Goal: Contribute content

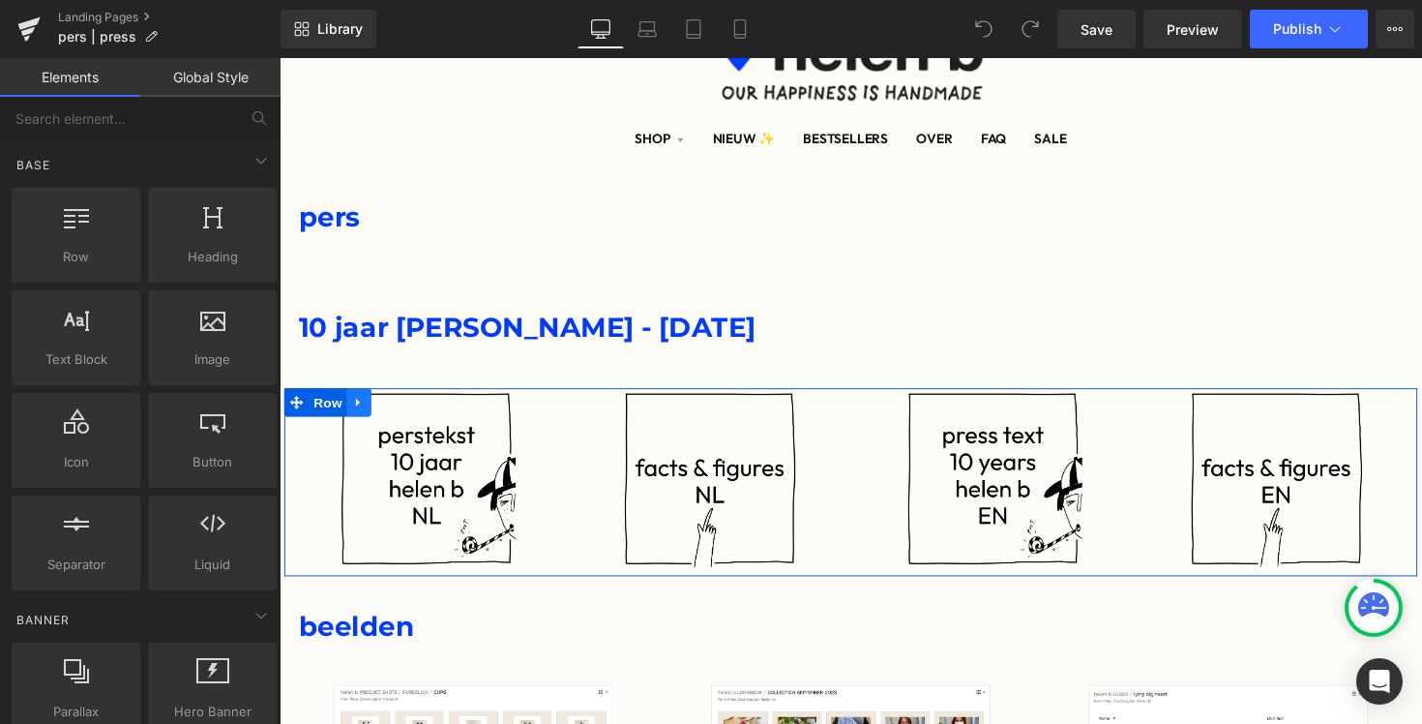
click at [363, 413] on icon at bounding box center [361, 410] width 14 height 15
click at [410, 416] on icon at bounding box center [411, 411] width 14 height 14
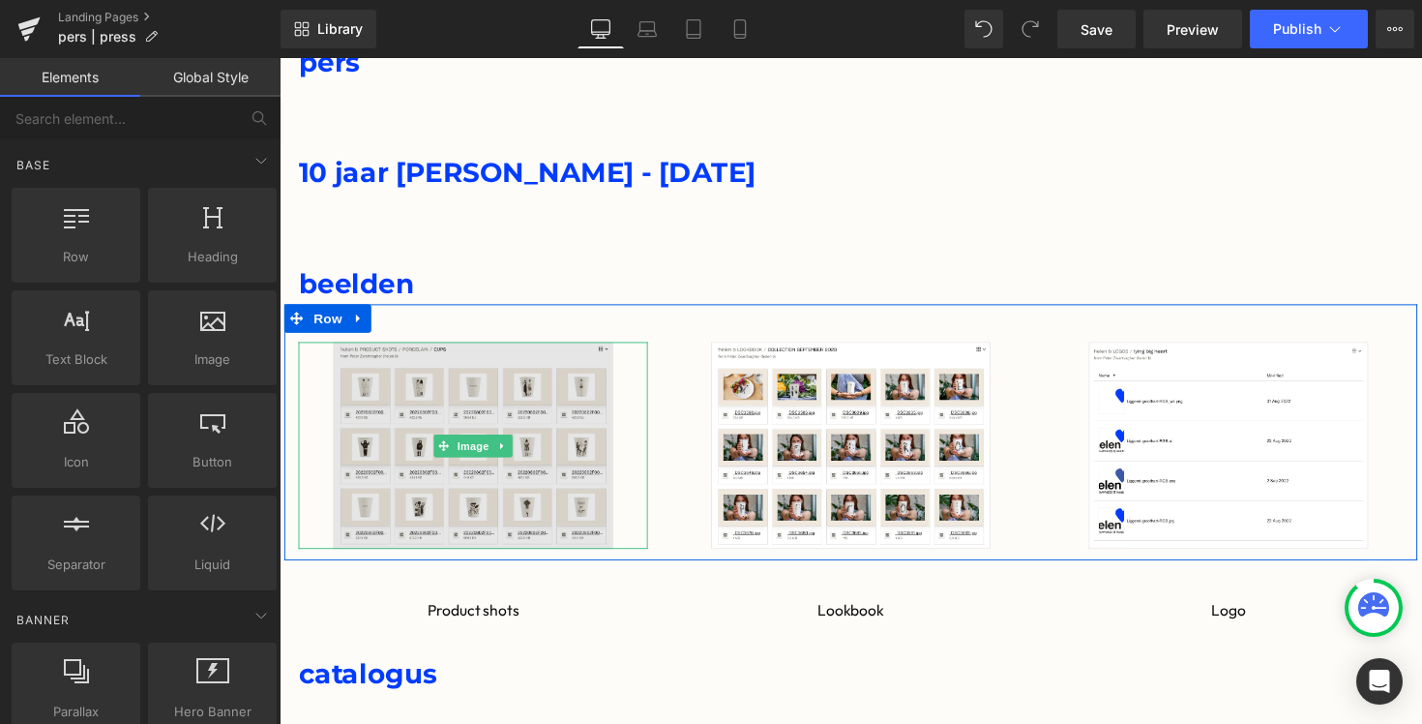
scroll to position [302, 0]
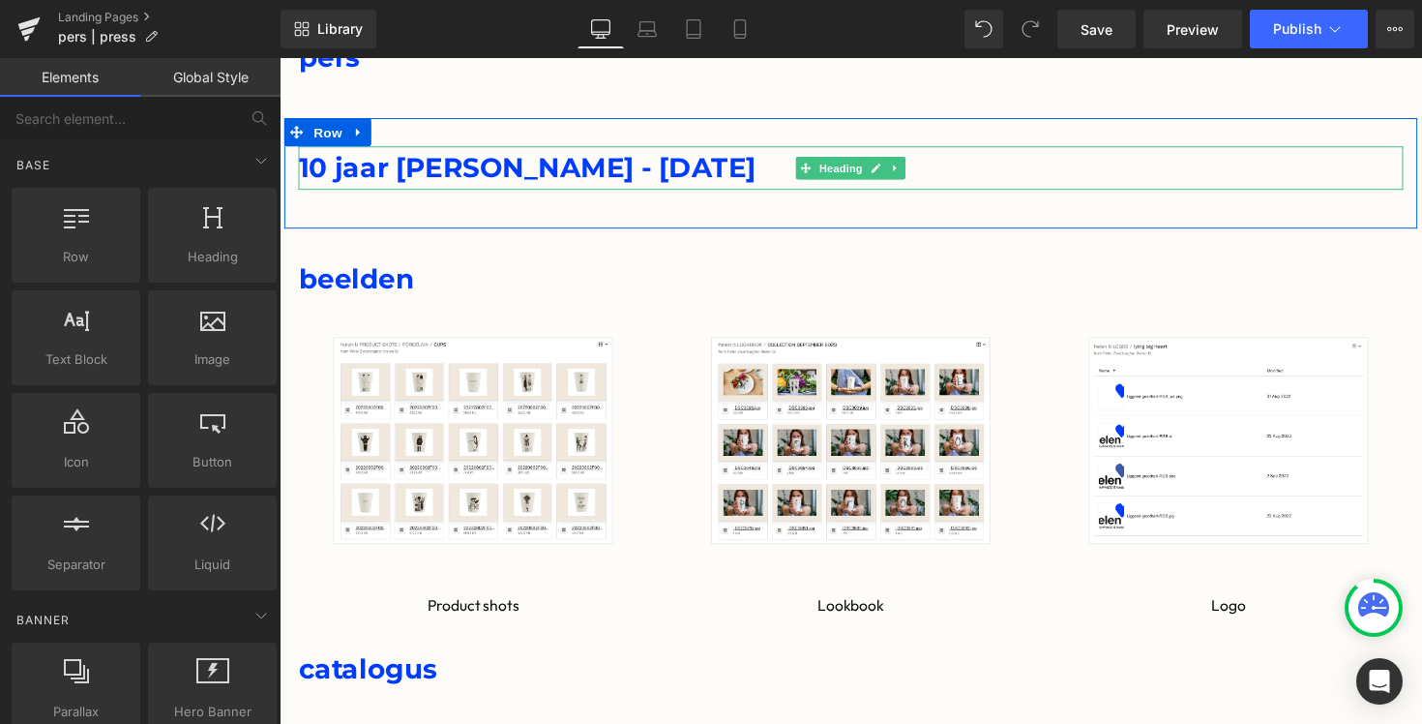
click at [431, 176] on span "10 jaar [PERSON_NAME] - [DATE]" at bounding box center [533, 171] width 468 height 34
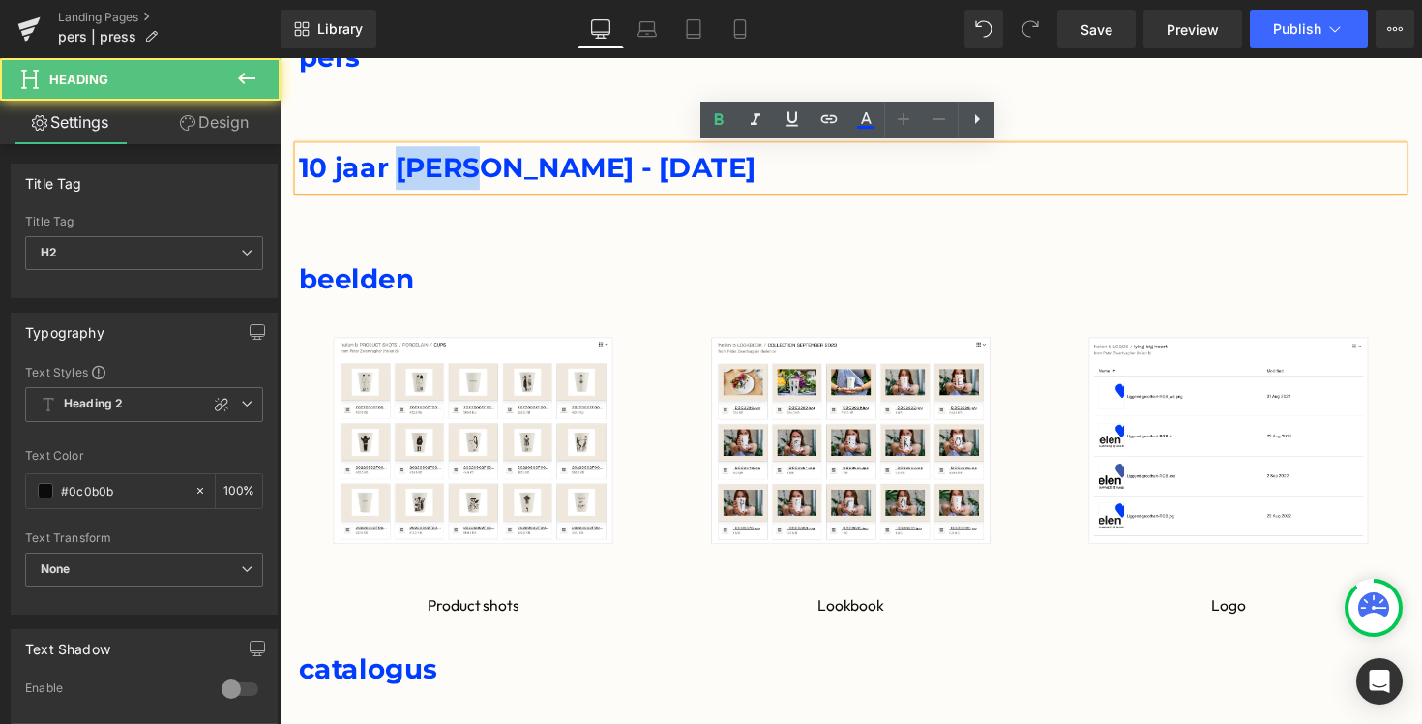
click at [431, 176] on span "10 jaar [PERSON_NAME] - [DATE]" at bounding box center [533, 171] width 468 height 34
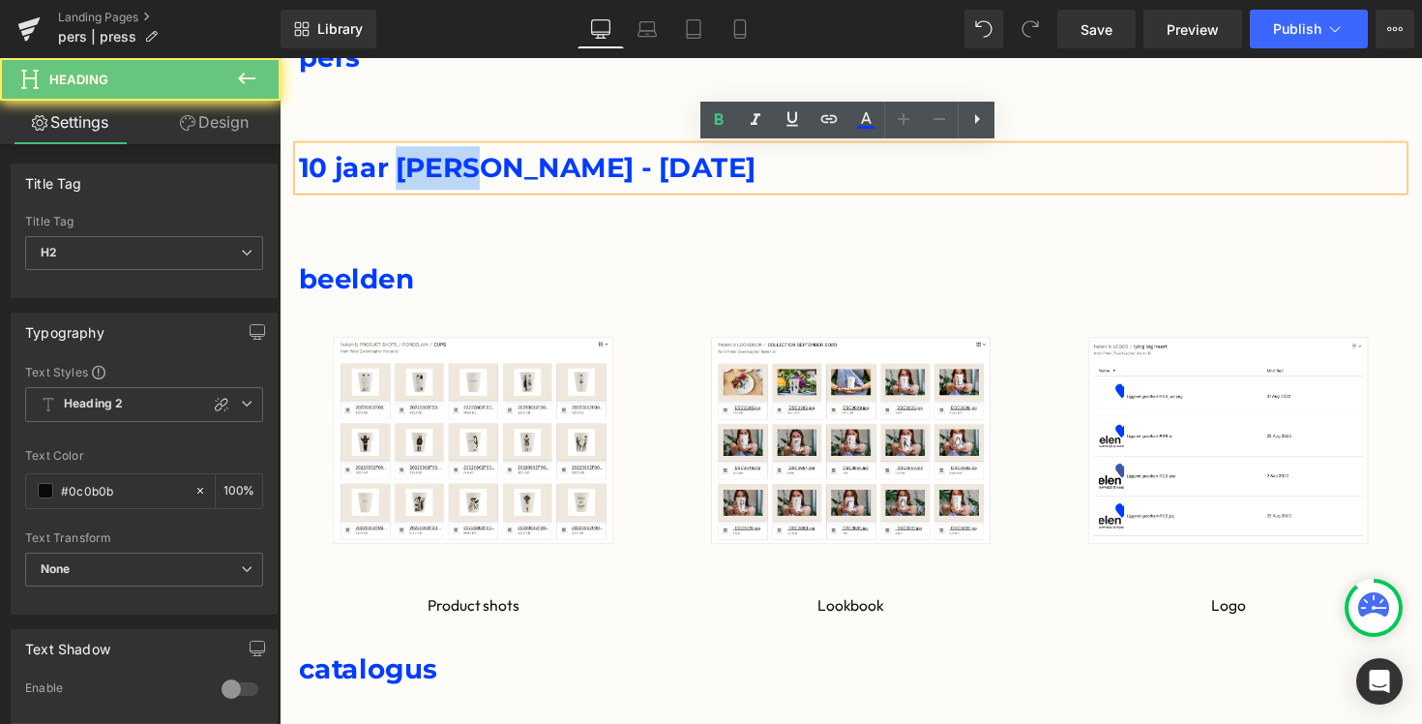
click at [431, 176] on span "10 jaar [PERSON_NAME] - [DATE]" at bounding box center [533, 171] width 468 height 34
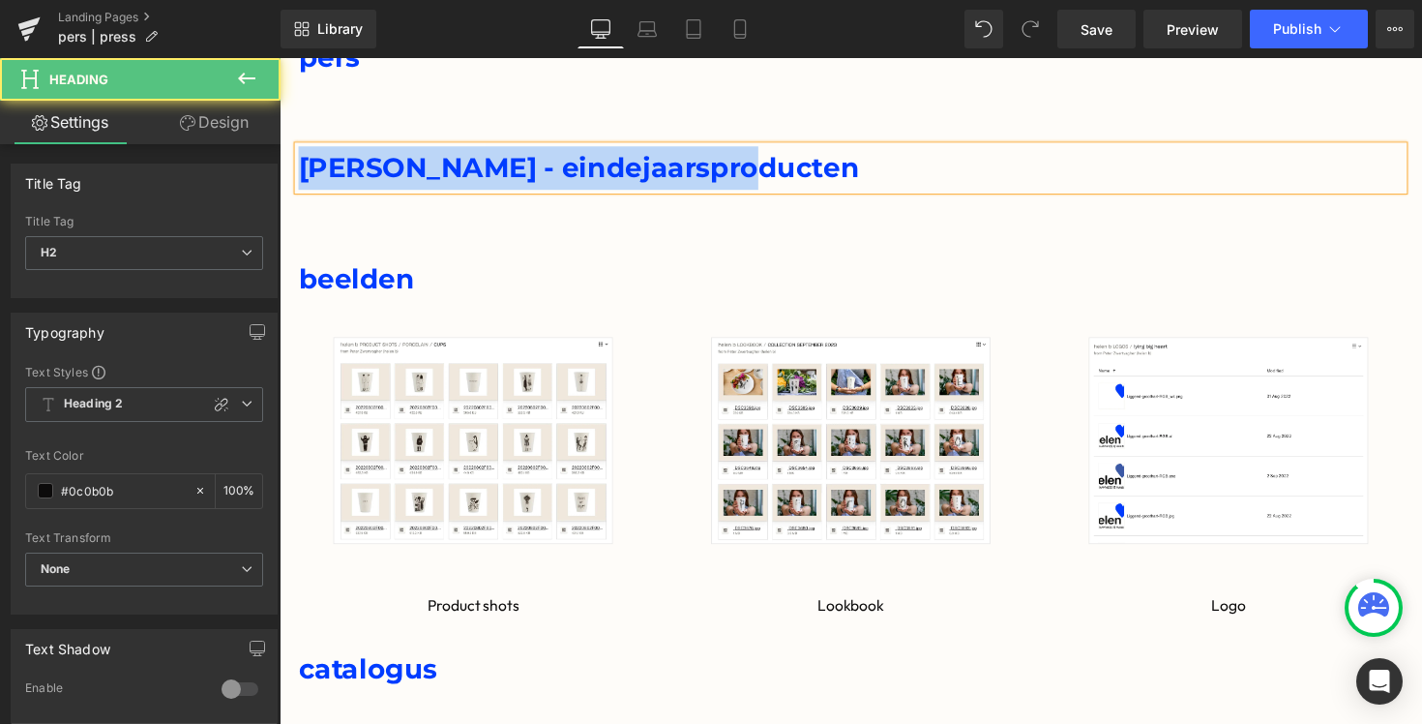
drag, startPoint x: 777, startPoint y: 180, endPoint x: 137, endPoint y: 180, distance: 639.5
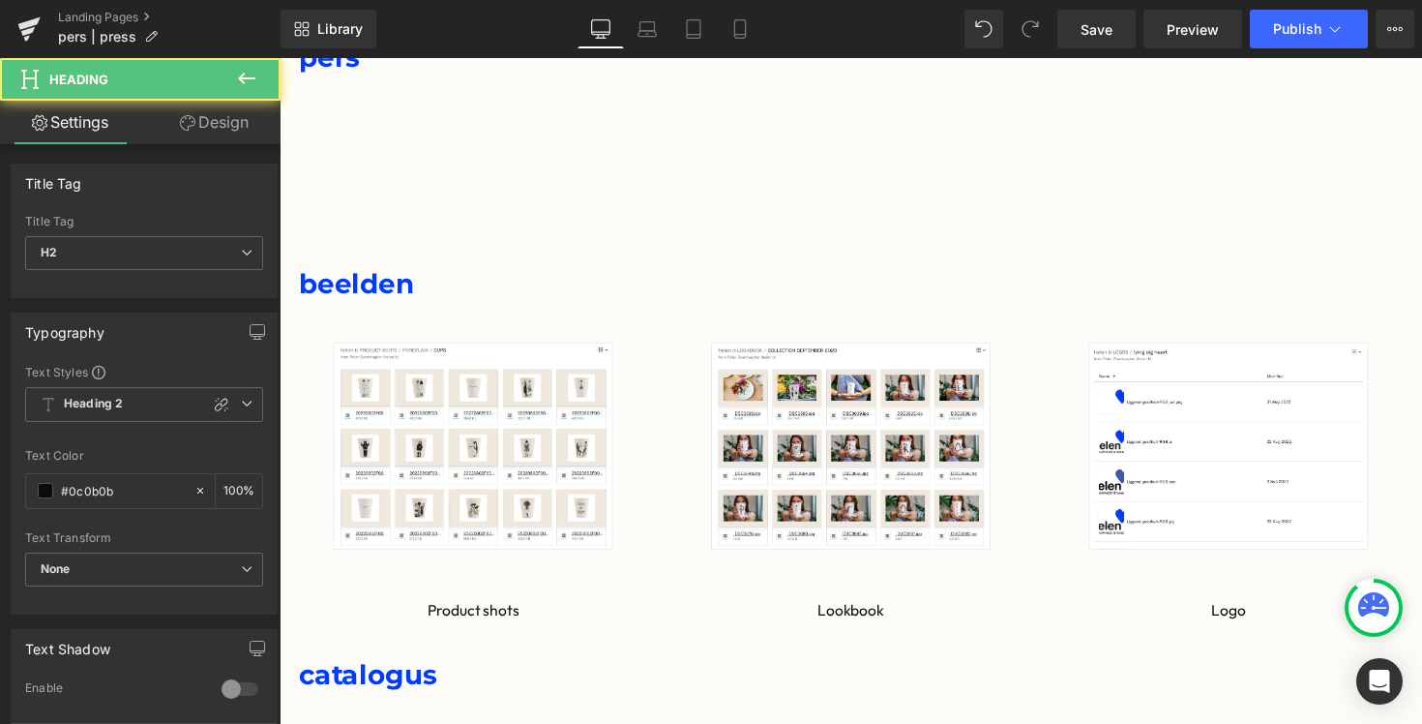
click at [390, 186] on div at bounding box center [865, 186] width 1132 height 25
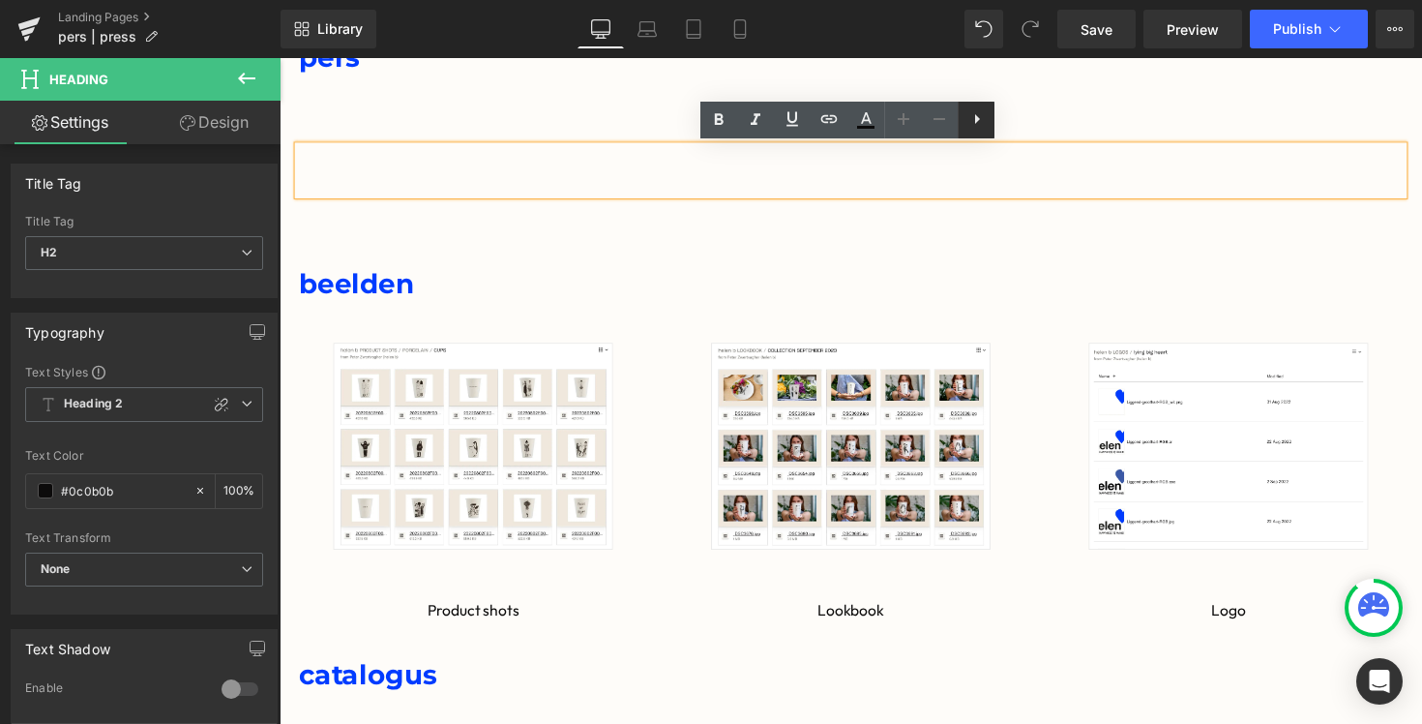
click at [979, 118] on icon at bounding box center [977, 118] width 23 height 23
click at [1013, 126] on icon at bounding box center [1013, 118] width 23 height 23
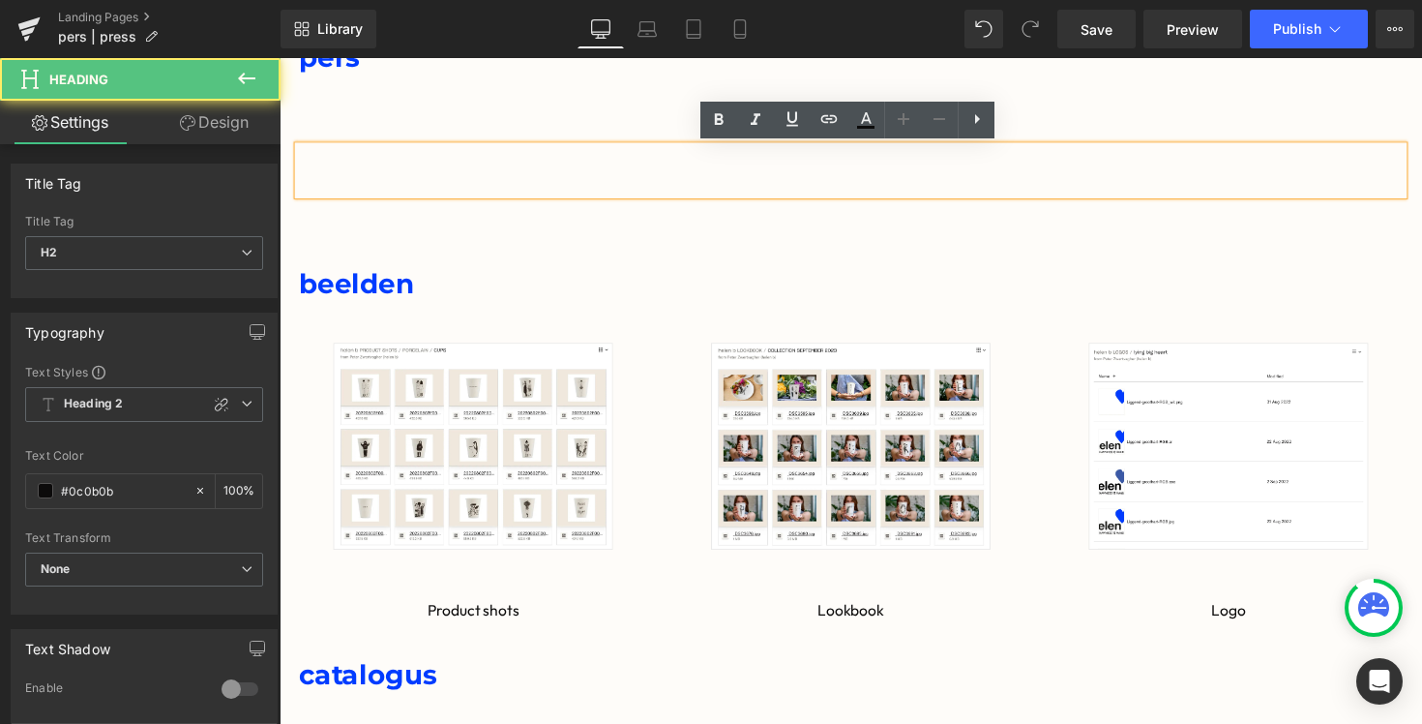
click at [583, 167] on div at bounding box center [865, 161] width 1132 height 25
click at [649, 169] on div at bounding box center [865, 161] width 1132 height 25
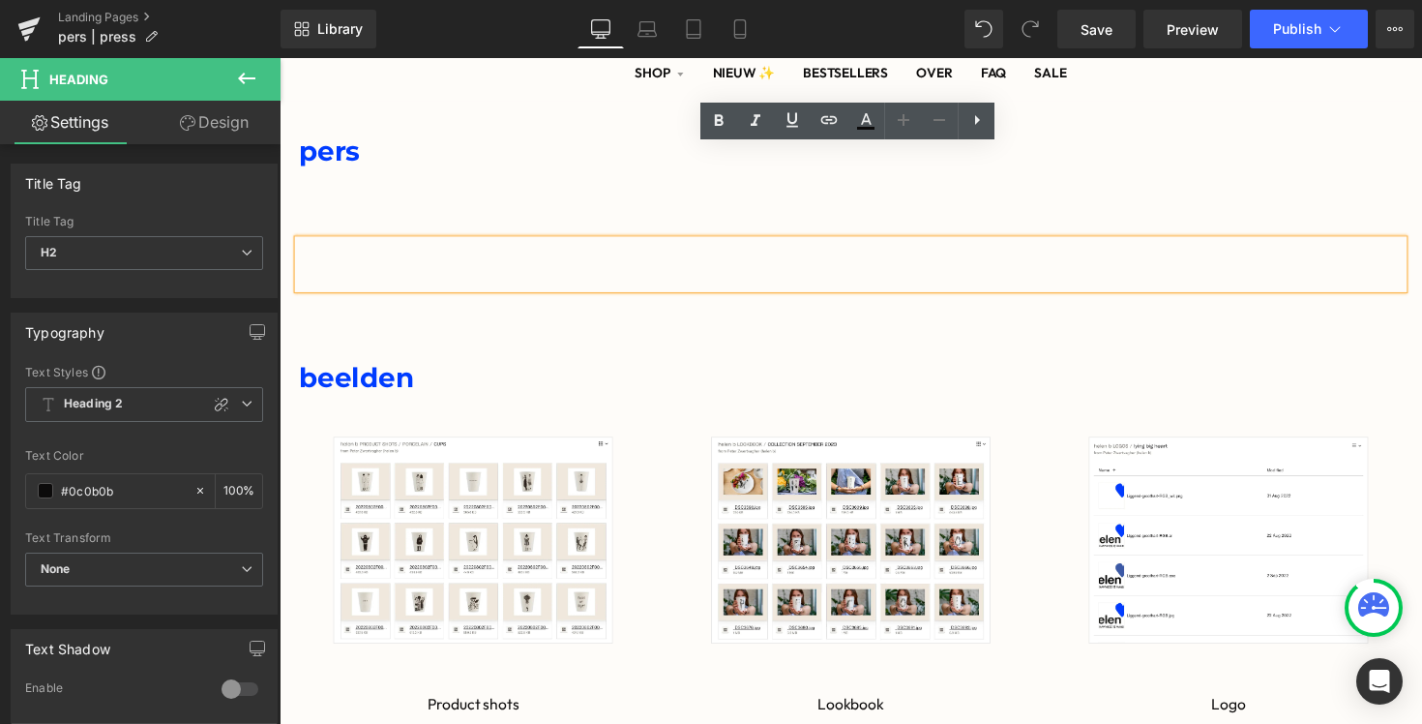
scroll to position [152, 0]
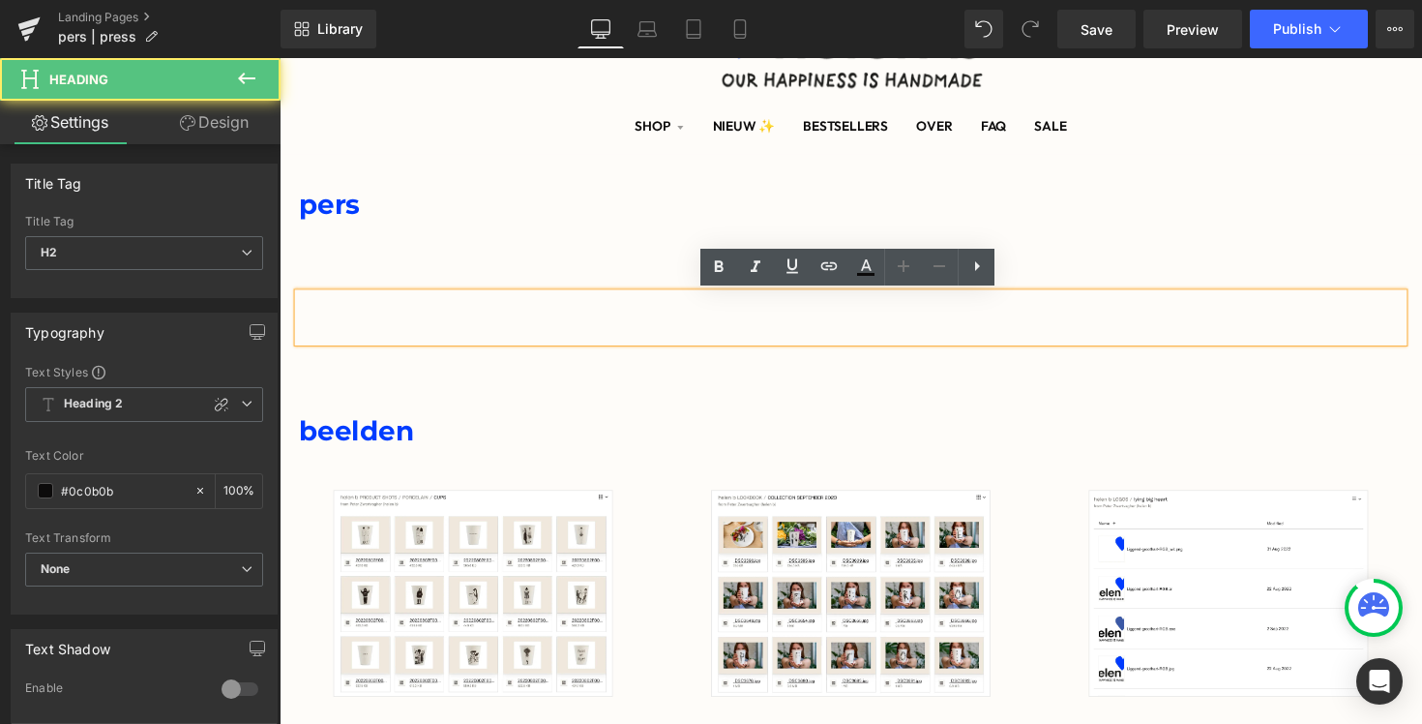
click at [366, 332] on div at bounding box center [865, 336] width 1132 height 25
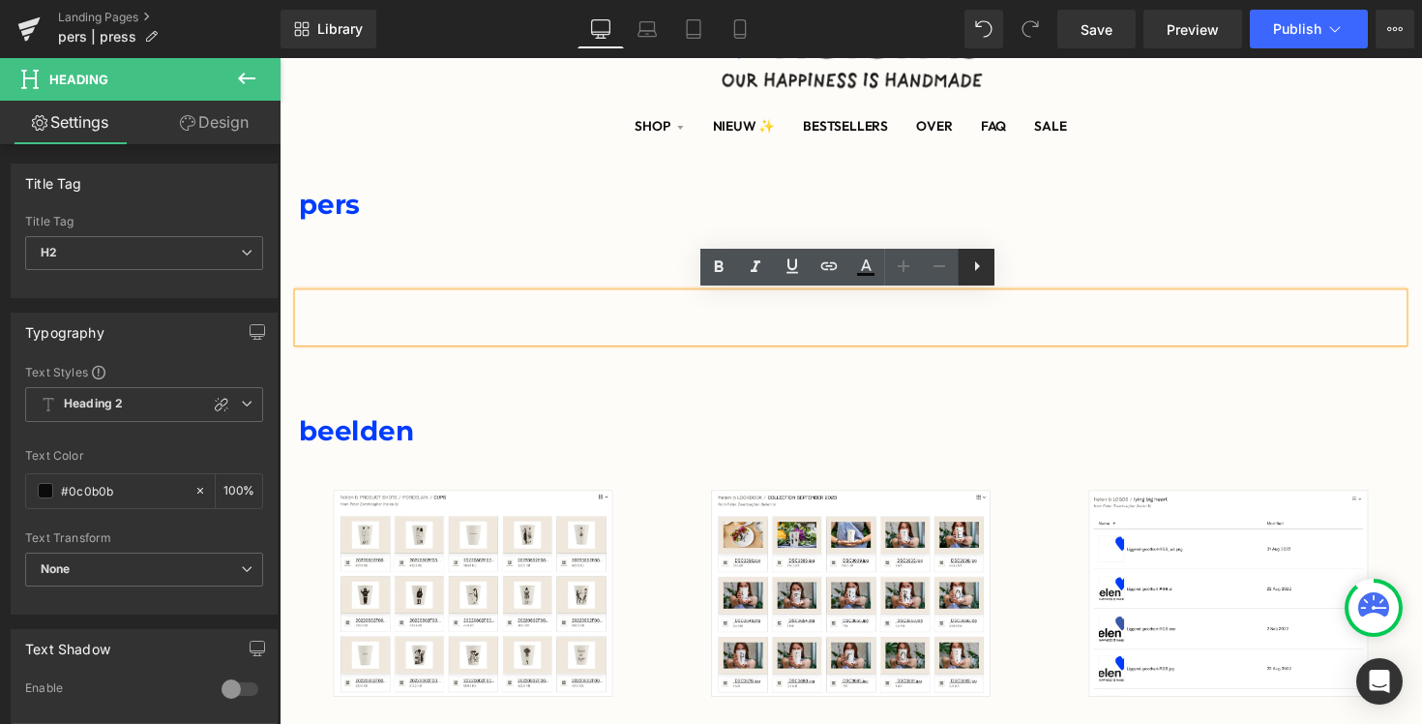
click at [976, 258] on icon at bounding box center [977, 265] width 23 height 23
click at [1012, 264] on icon at bounding box center [1013, 266] width 5 height 10
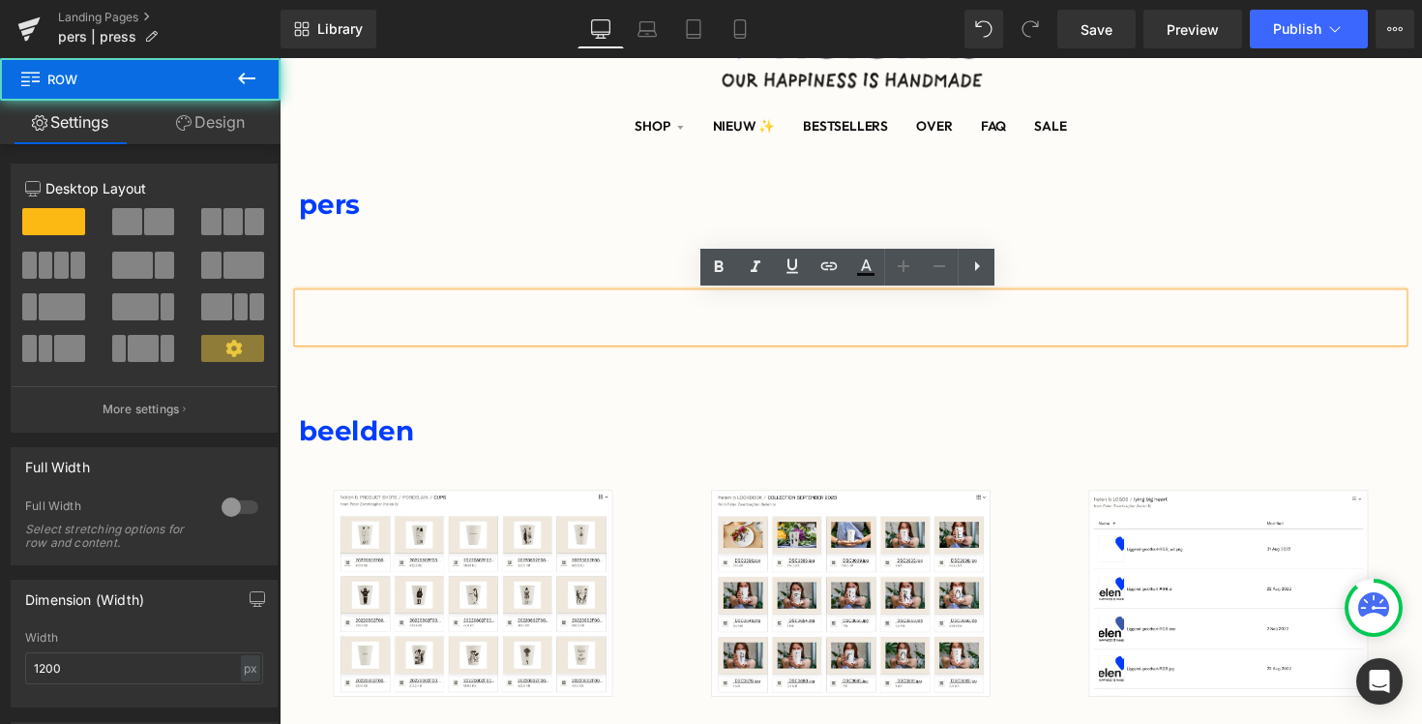
click at [585, 368] on div "Heading Row 41px" at bounding box center [864, 329] width 1161 height 118
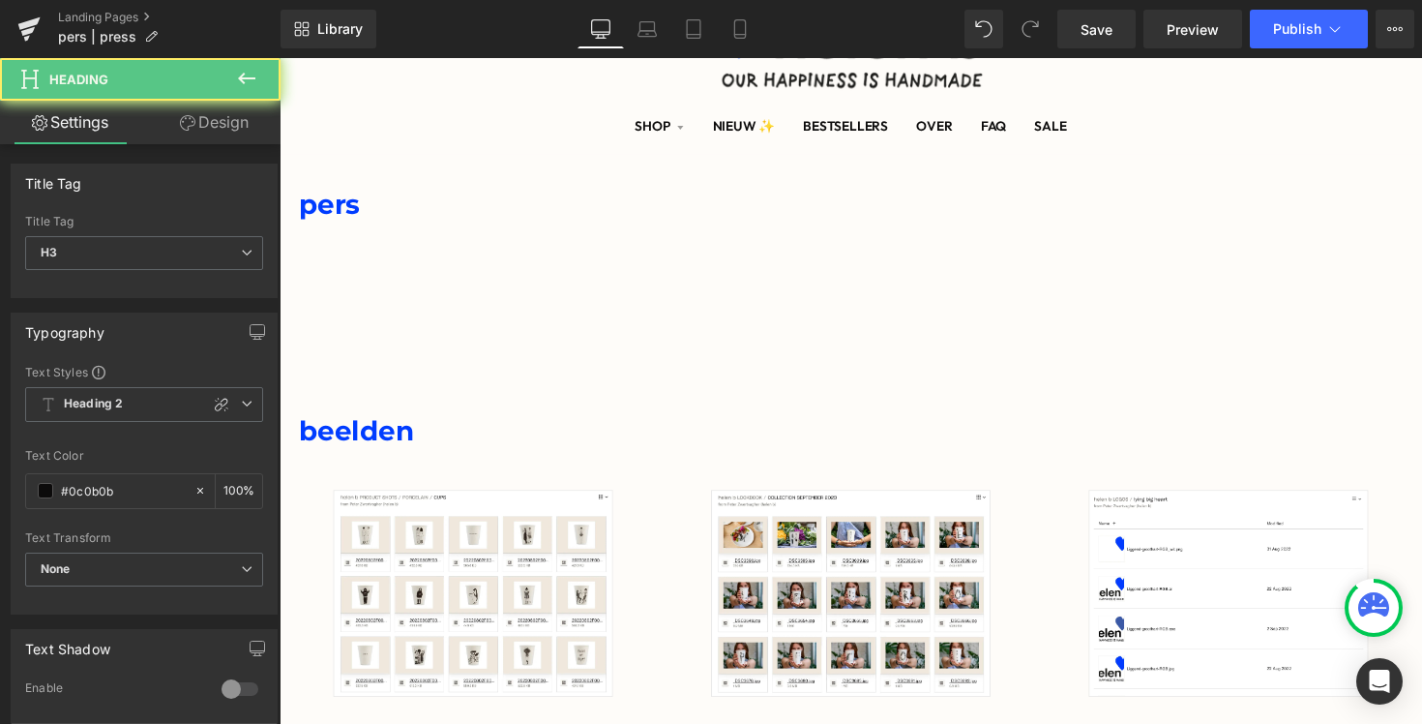
click at [560, 317] on div at bounding box center [865, 311] width 1132 height 25
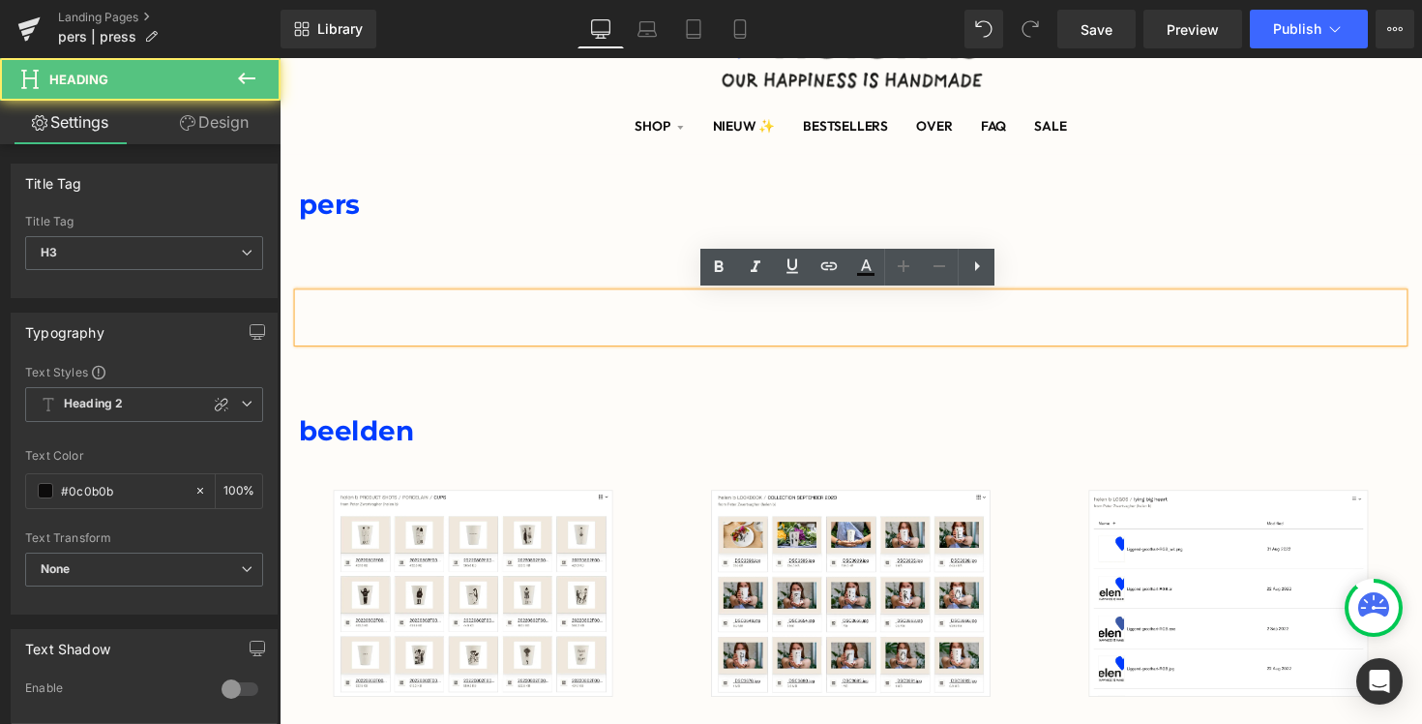
click at [752, 314] on div at bounding box center [865, 311] width 1132 height 25
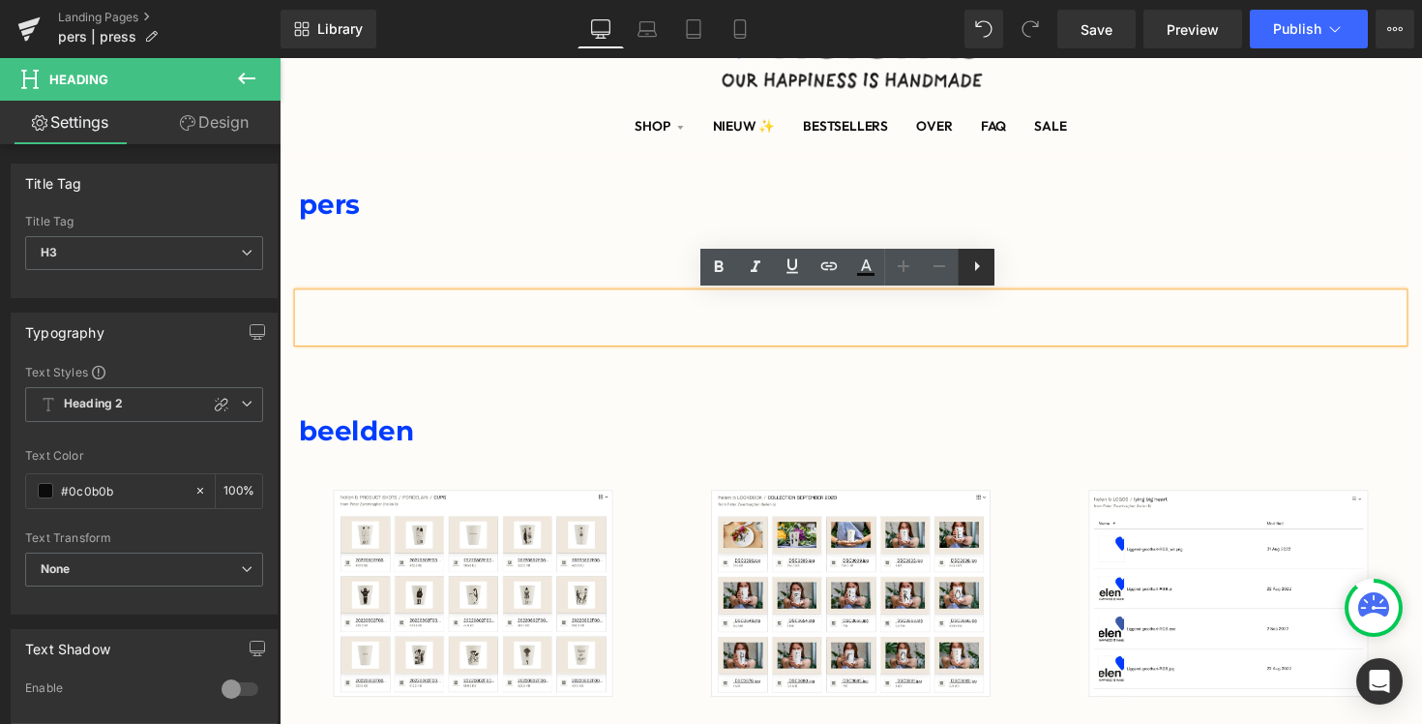
click at [979, 268] on icon at bounding box center [977, 265] width 23 height 23
drag, startPoint x: 1017, startPoint y: 270, endPoint x: 762, endPoint y: 208, distance: 261.9
click at [1017, 270] on icon at bounding box center [1013, 265] width 23 height 23
click at [1118, 214] on h2 "pers" at bounding box center [865, 208] width 1132 height 45
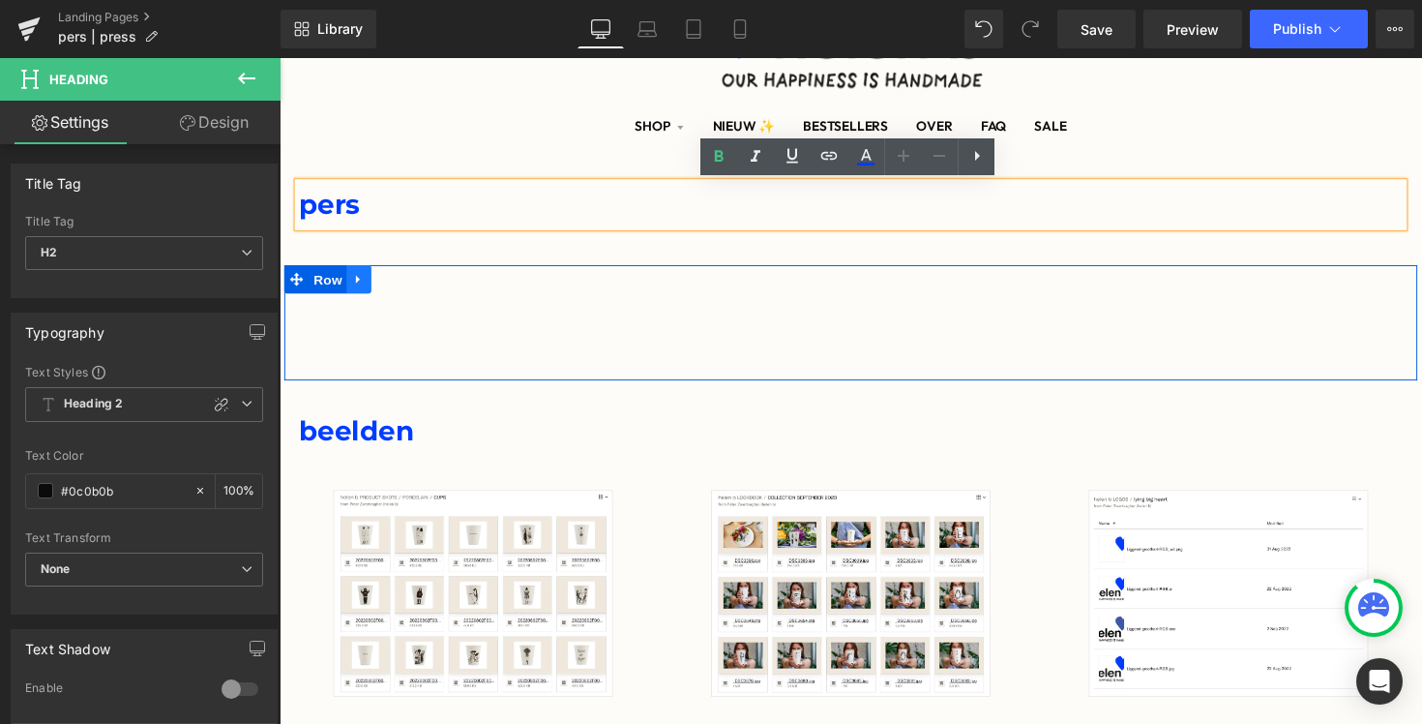
click at [354, 285] on link at bounding box center [360, 284] width 25 height 29
click at [414, 288] on icon at bounding box center [411, 285] width 14 height 14
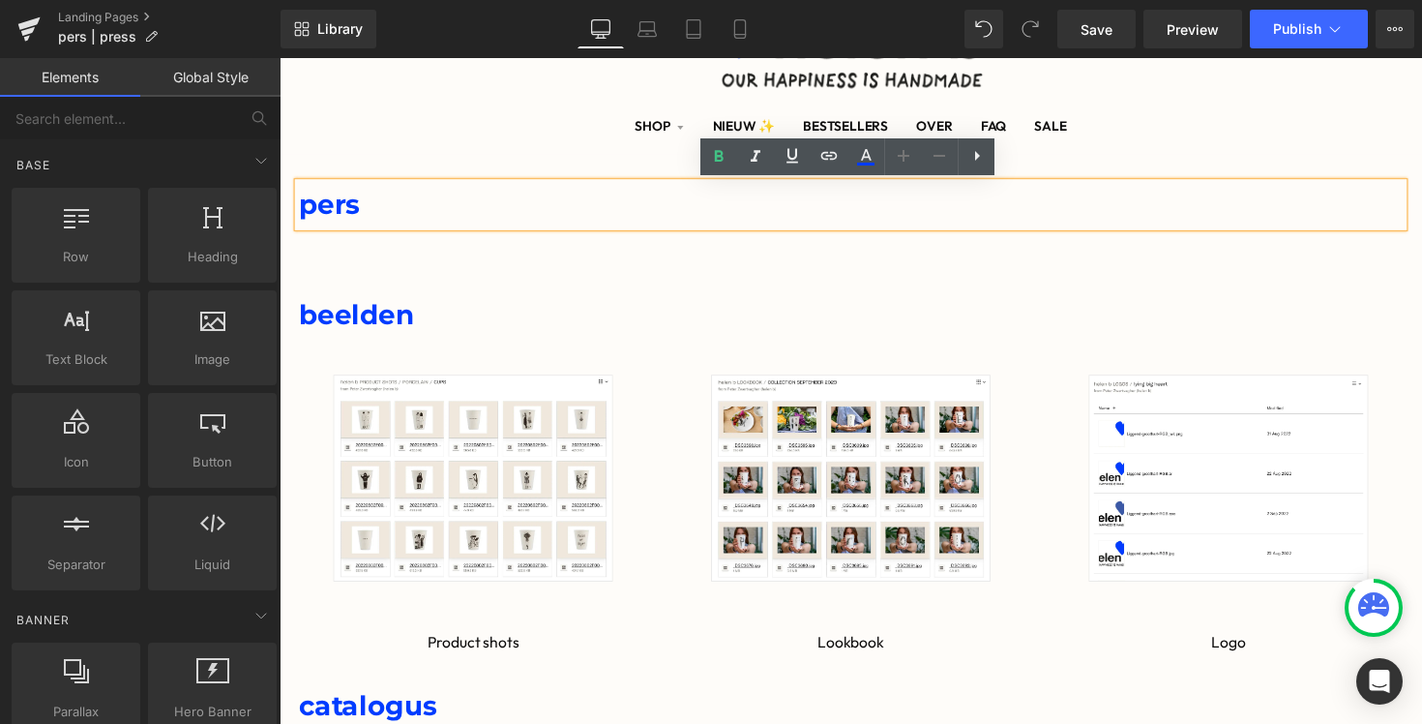
scroll to position [0, 0]
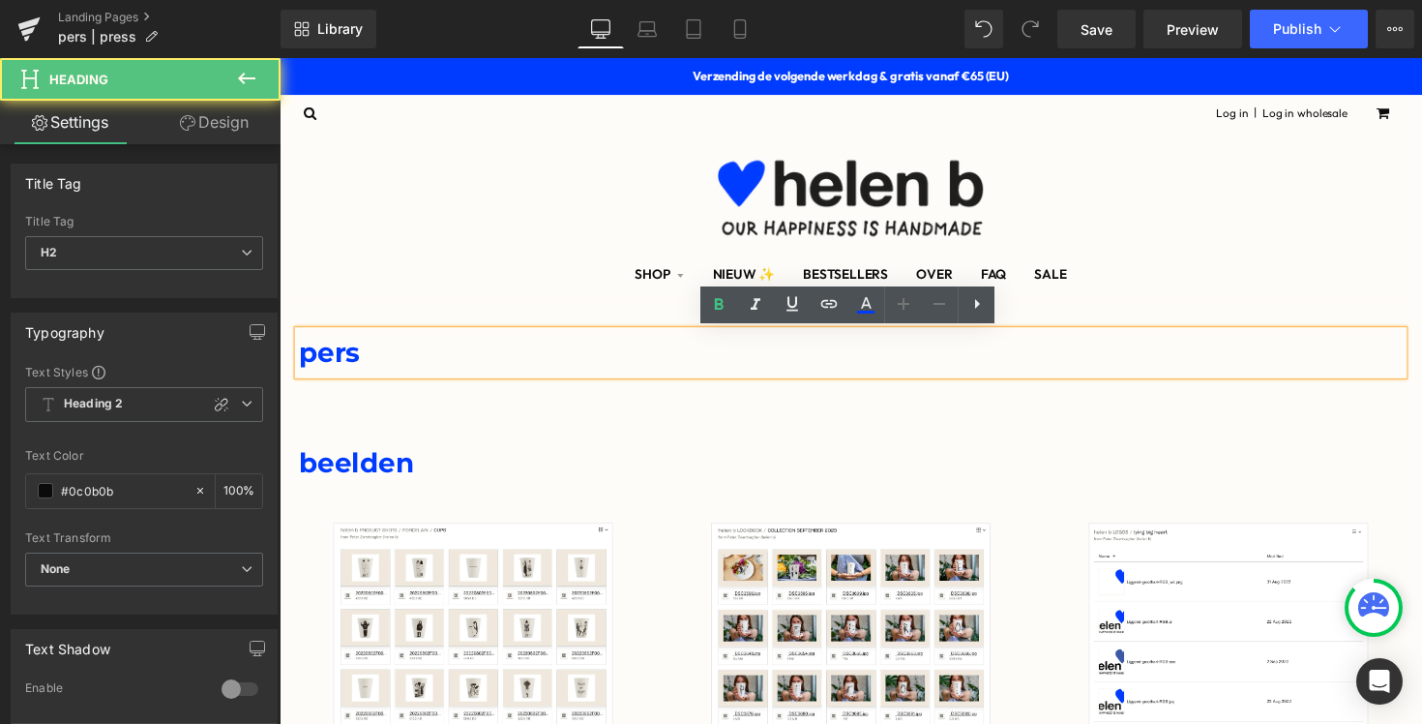
click at [325, 362] on span "pers" at bounding box center [330, 359] width 63 height 34
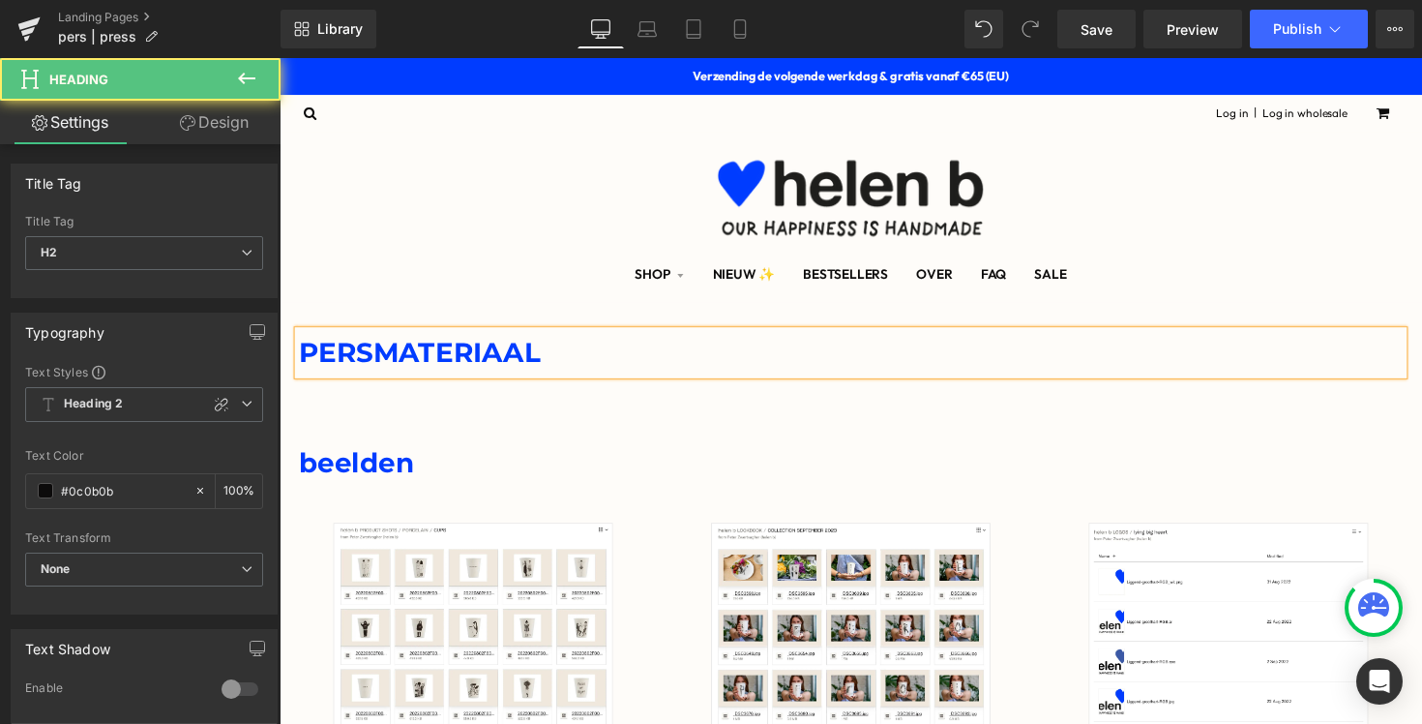
drag, startPoint x: 304, startPoint y: 363, endPoint x: 602, endPoint y: 367, distance: 298.0
click at [602, 367] on h2 "PERSMATERIAAL" at bounding box center [865, 360] width 1132 height 45
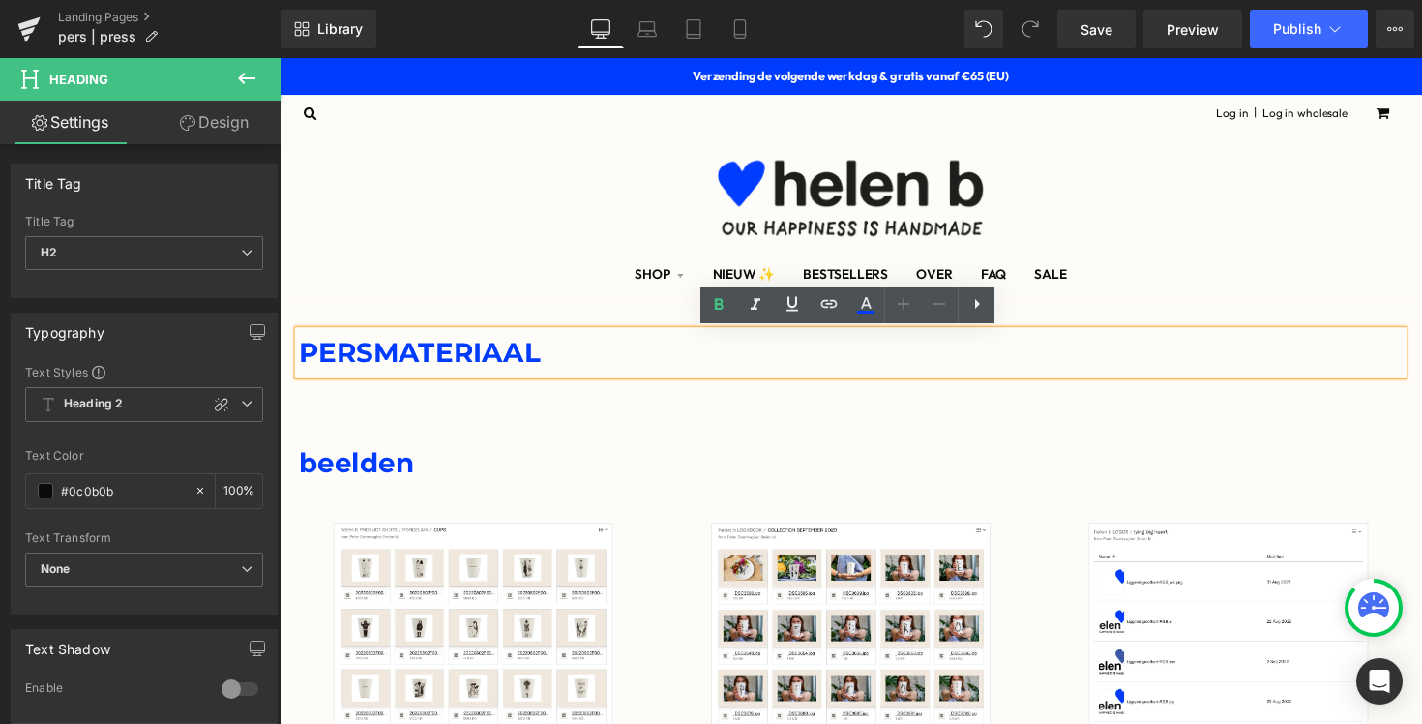
click at [617, 446] on div "beelden Heading Row" at bounding box center [864, 459] width 1161 height 74
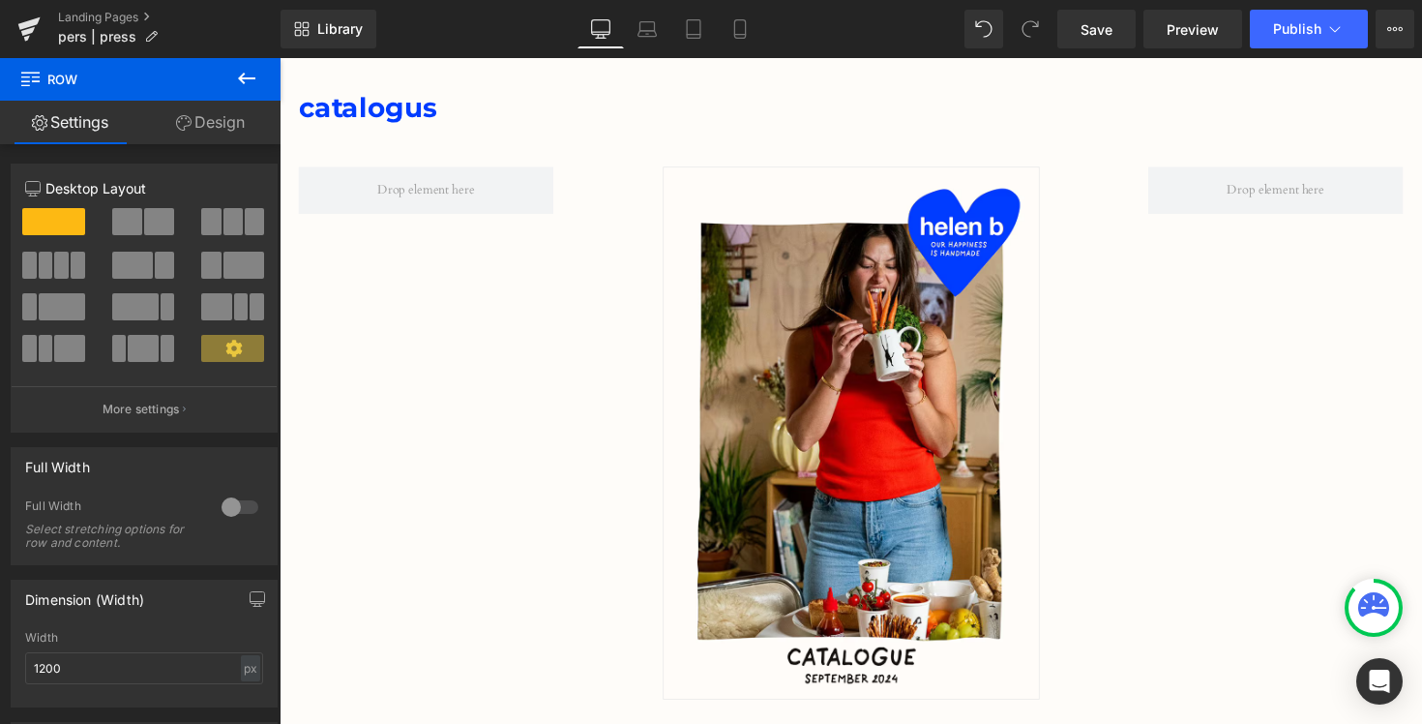
scroll to position [785, 0]
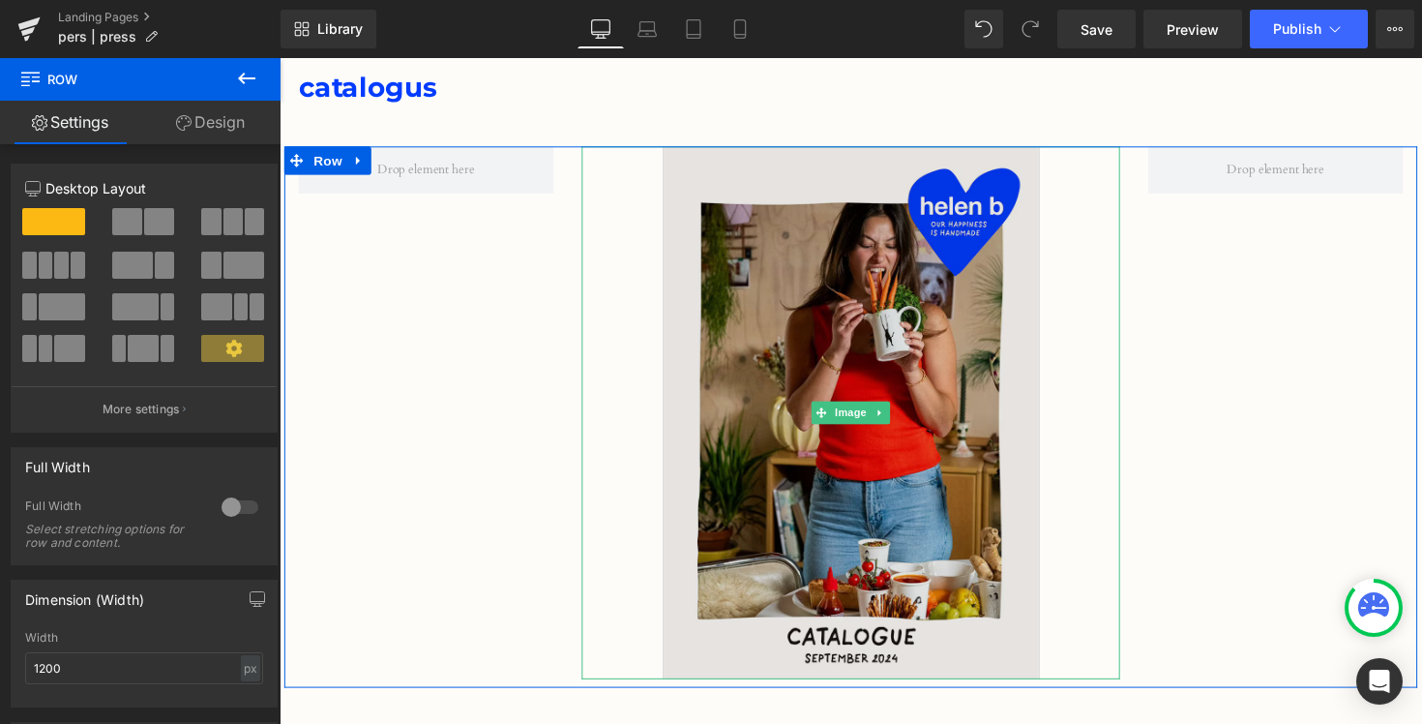
click at [871, 385] on img at bounding box center [865, 422] width 386 height 546
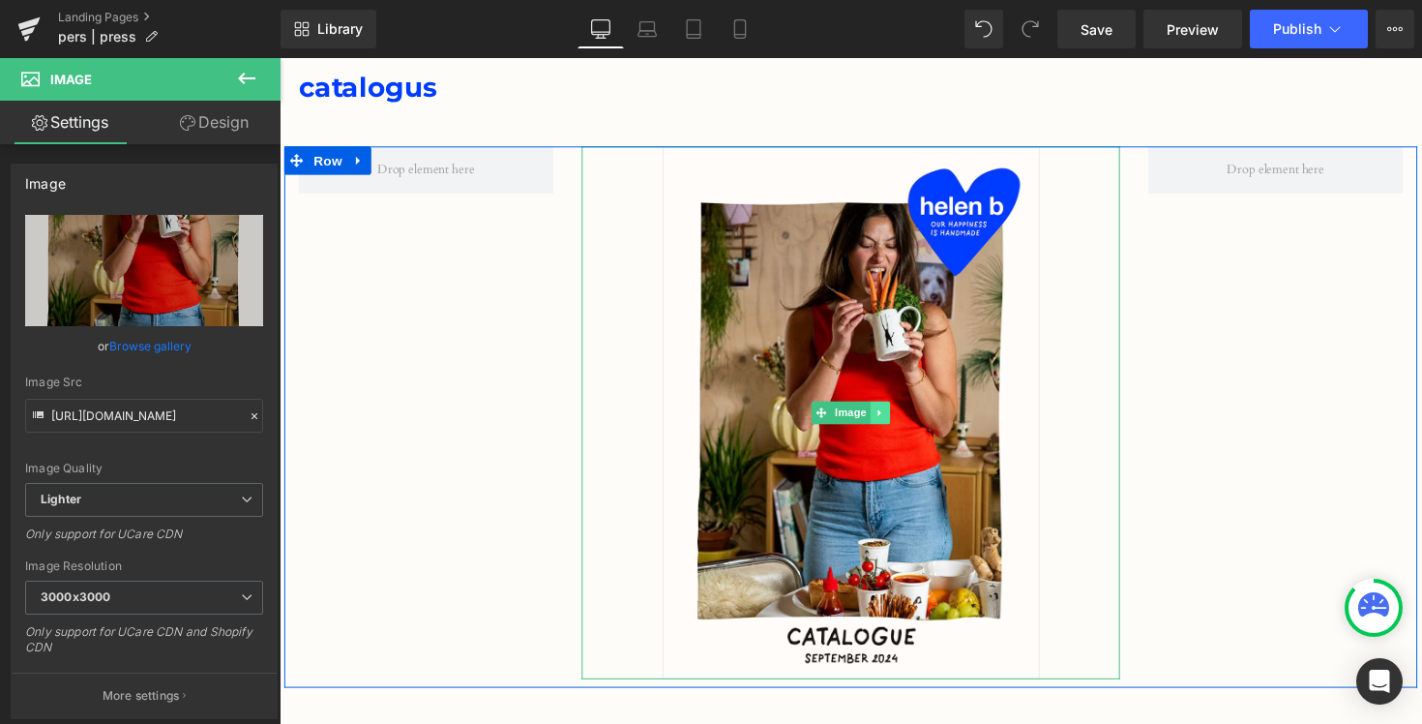
click at [901, 423] on link at bounding box center [895, 421] width 20 height 23
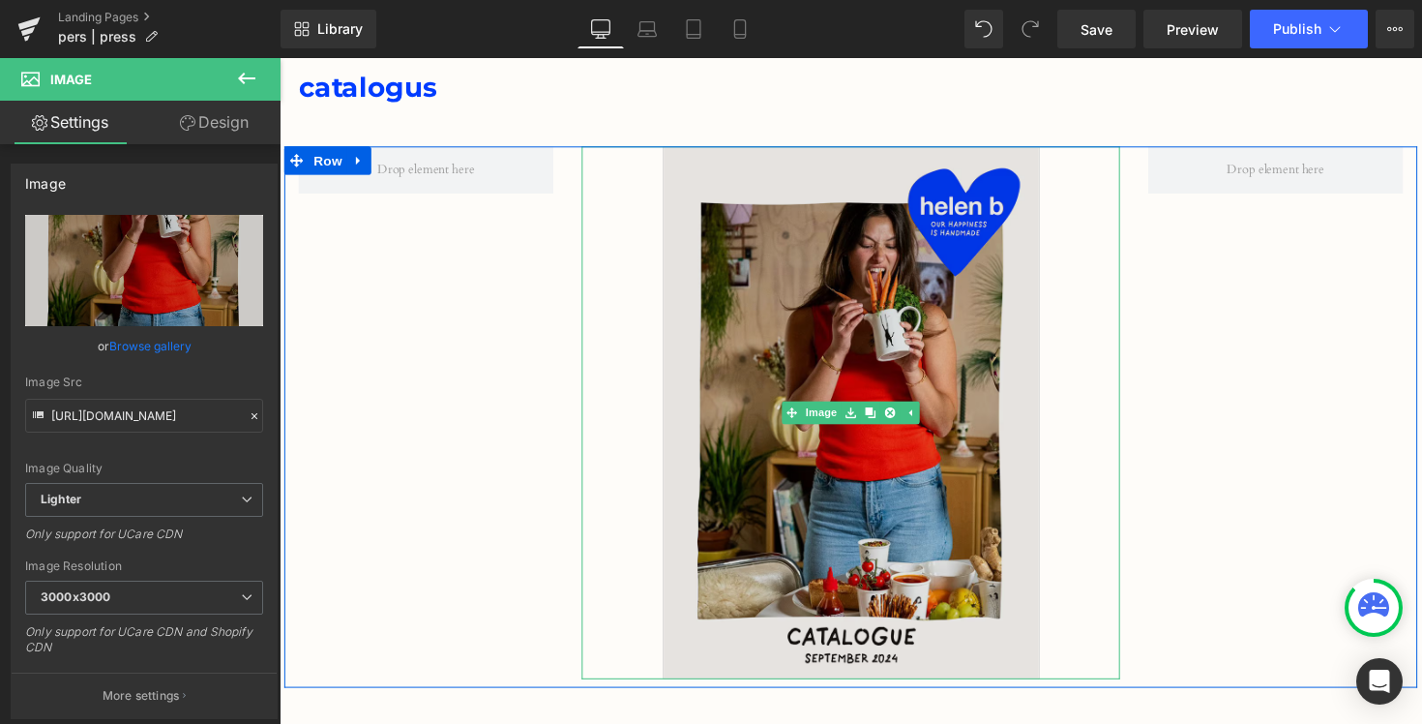
click at [807, 536] on img at bounding box center [865, 422] width 386 height 546
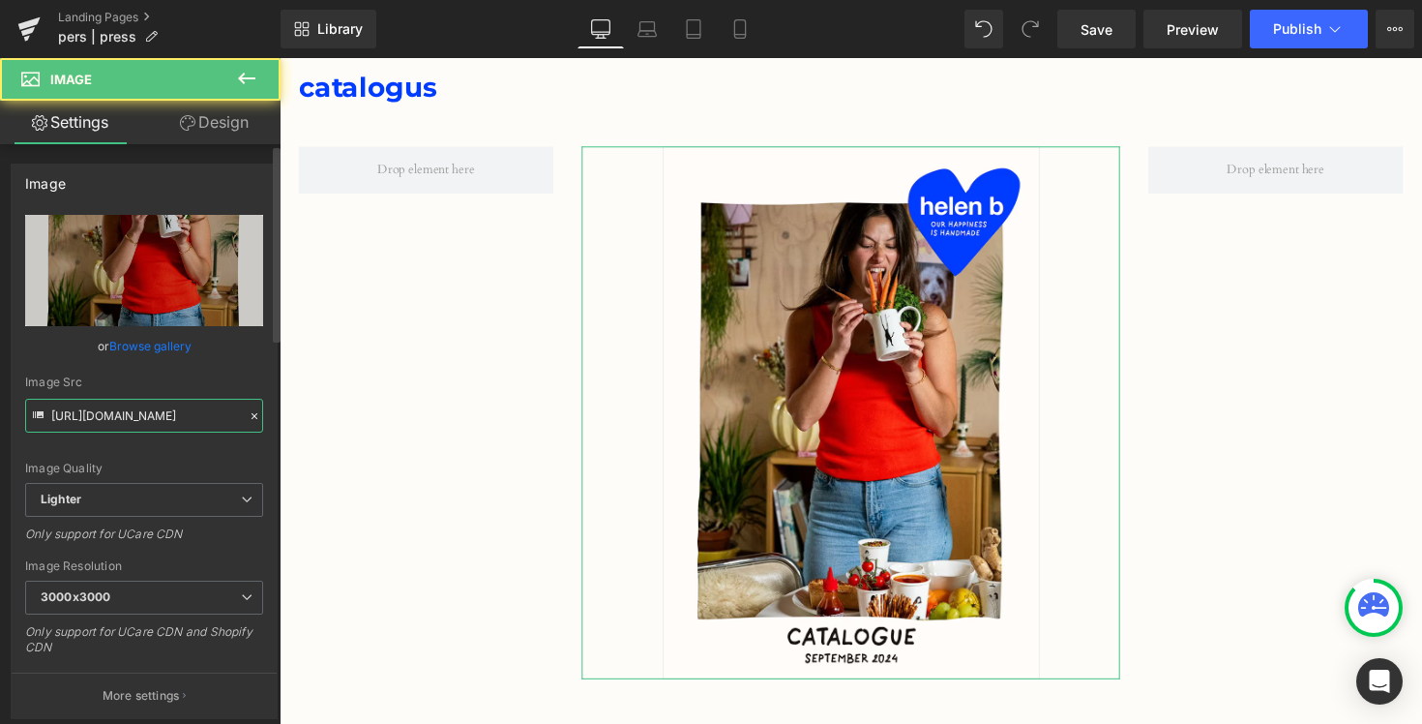
click at [138, 417] on input "[URL][DOMAIN_NAME]" at bounding box center [144, 416] width 238 height 34
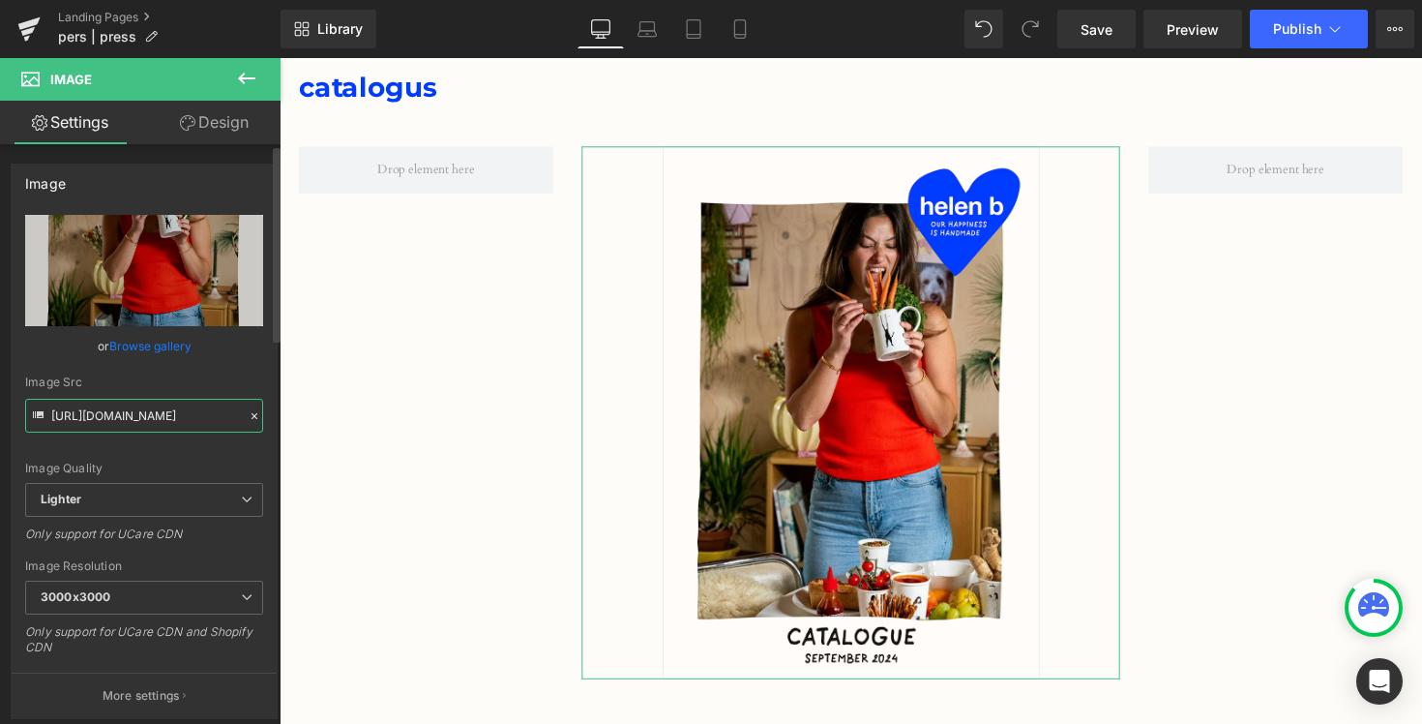
click at [138, 417] on input "[URL][DOMAIN_NAME]" at bounding box center [144, 416] width 238 height 34
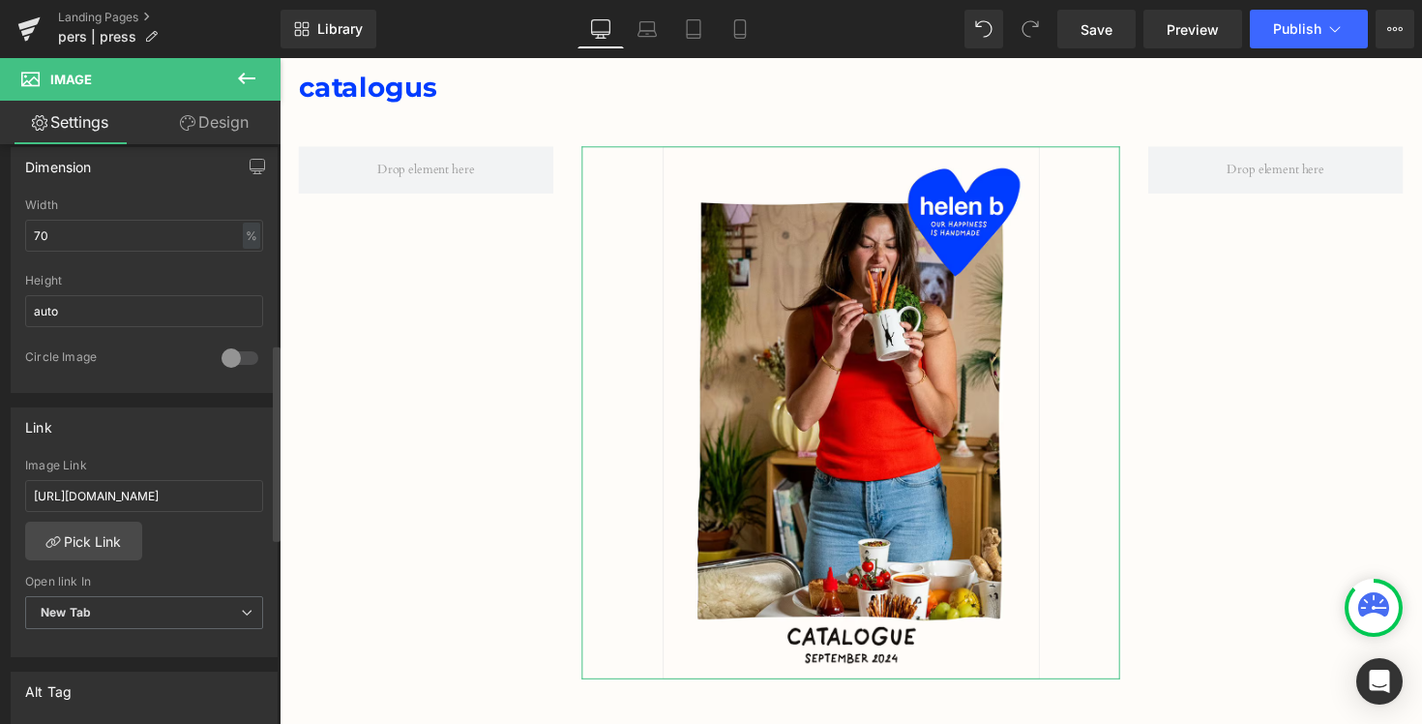
scroll to position [594, 0]
click at [133, 488] on input "[URL][DOMAIN_NAME]" at bounding box center [144, 488] width 238 height 32
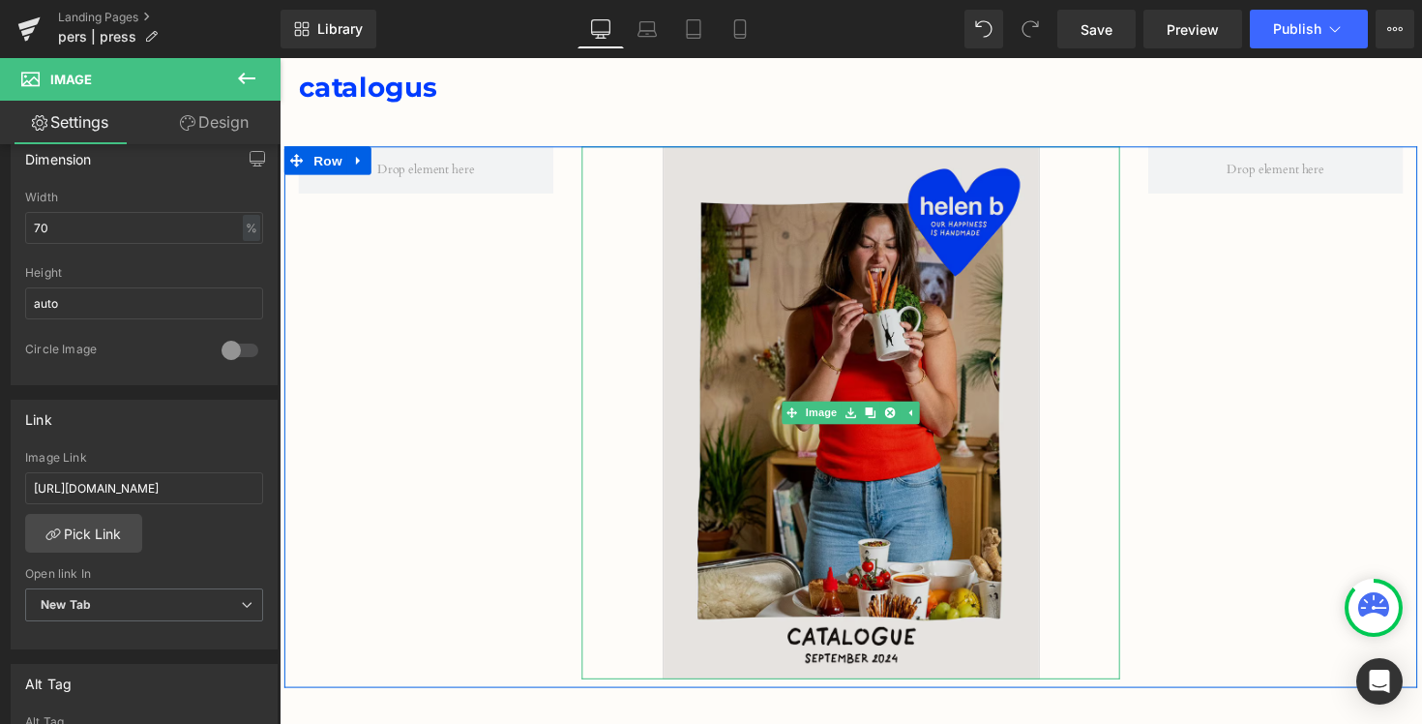
click at [970, 528] on img at bounding box center [865, 422] width 386 height 546
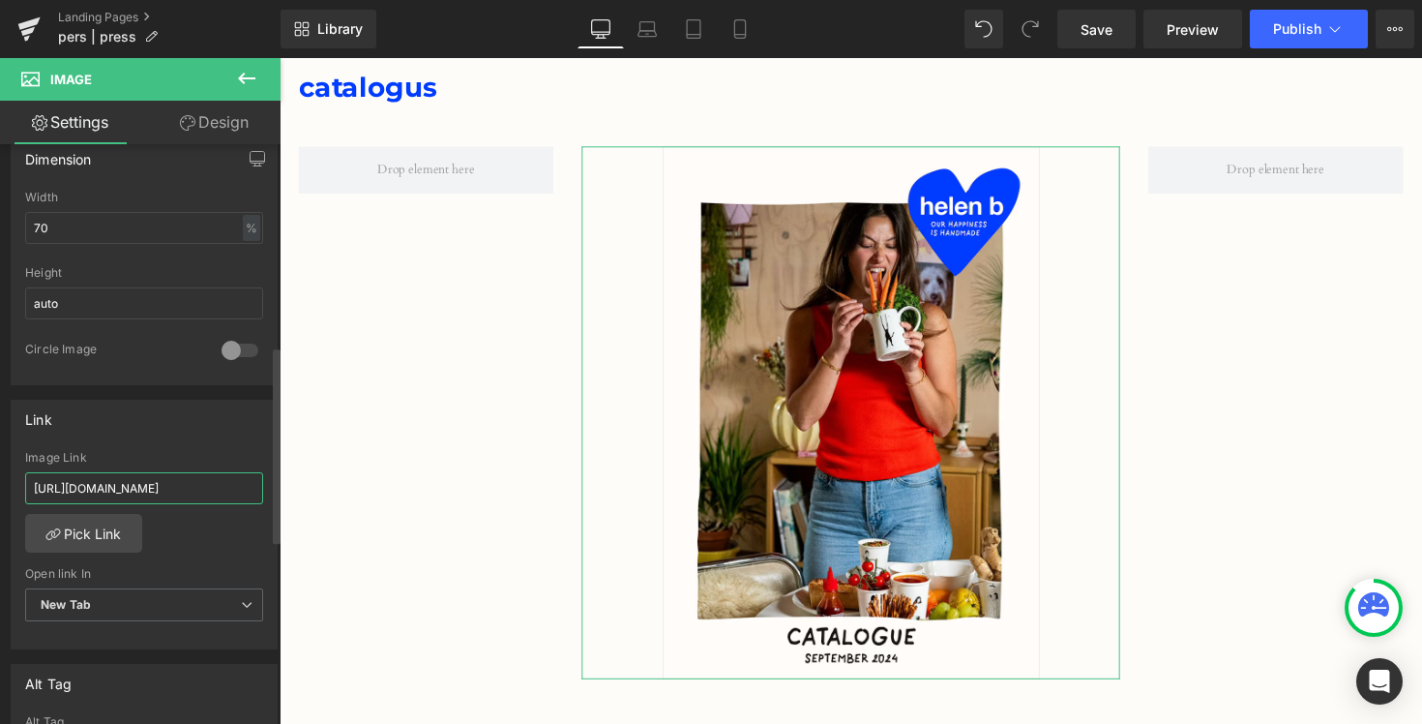
click at [121, 476] on input "[URL][DOMAIN_NAME]" at bounding box center [144, 488] width 238 height 32
type input "[URL][DOMAIN_NAME]"
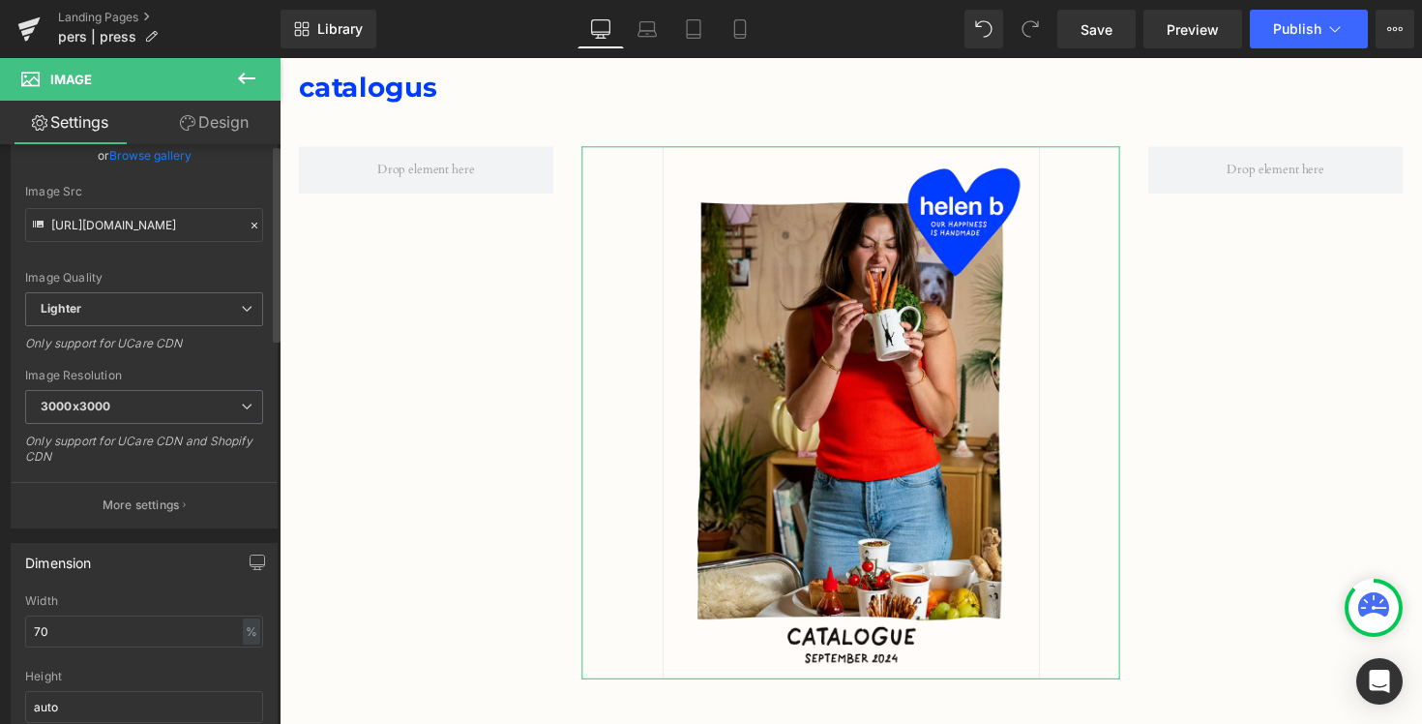
scroll to position [0, 0]
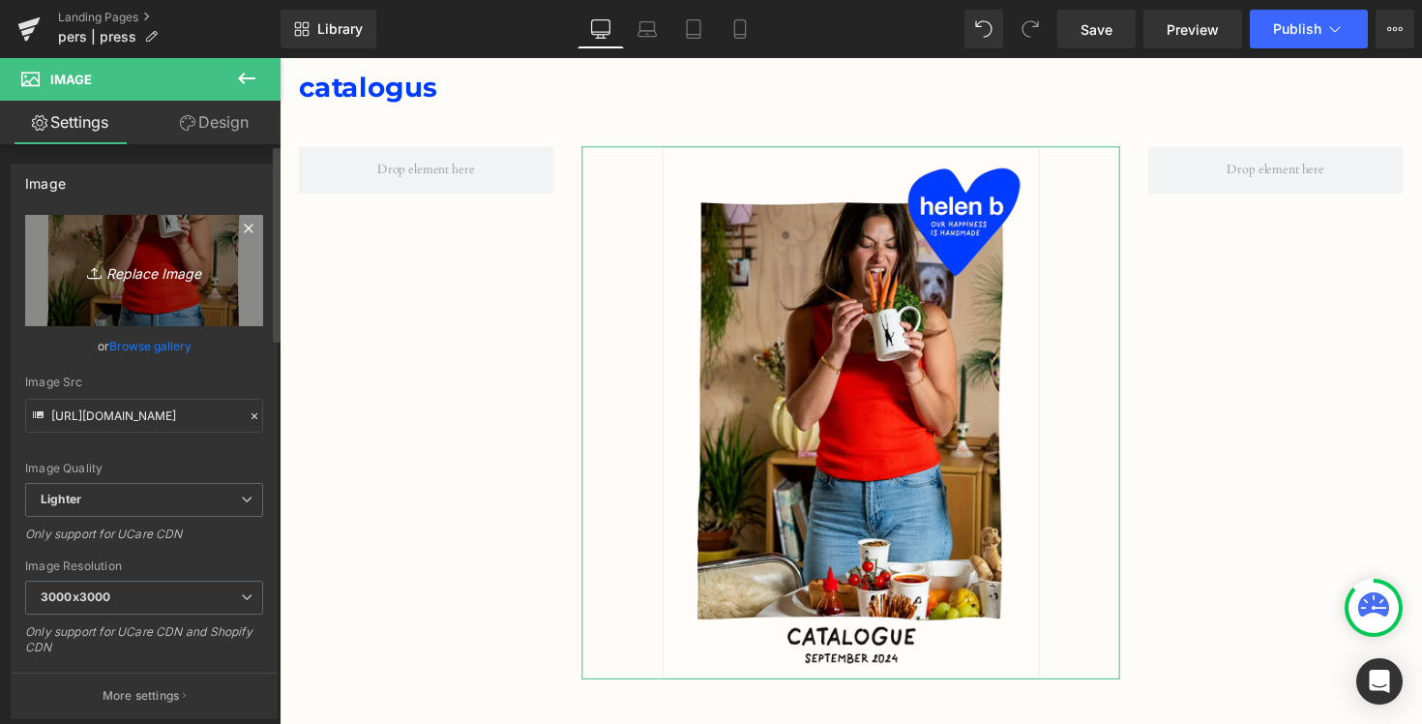
click at [178, 277] on icon "Replace Image" at bounding box center [144, 270] width 155 height 24
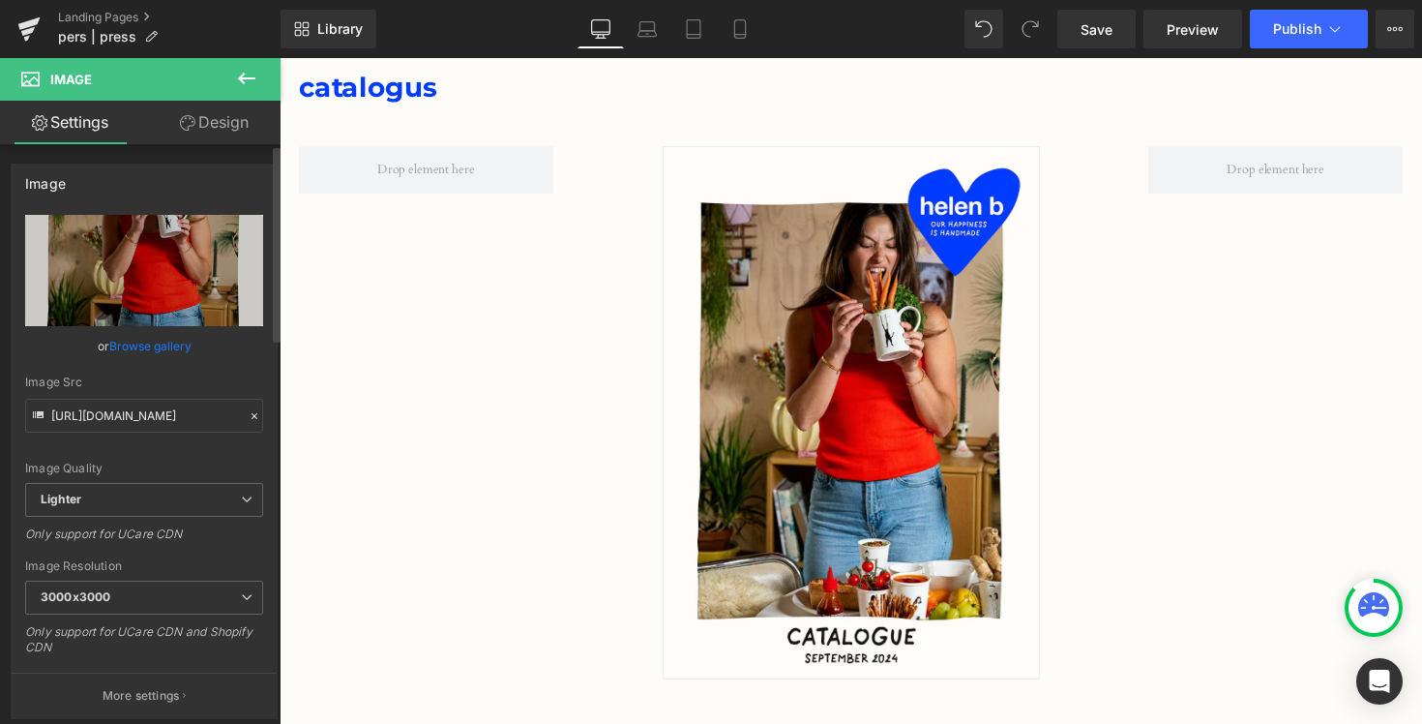
type input "C:\fakepath\Scherm­afbeelding [DATE] 13.38.59.png"
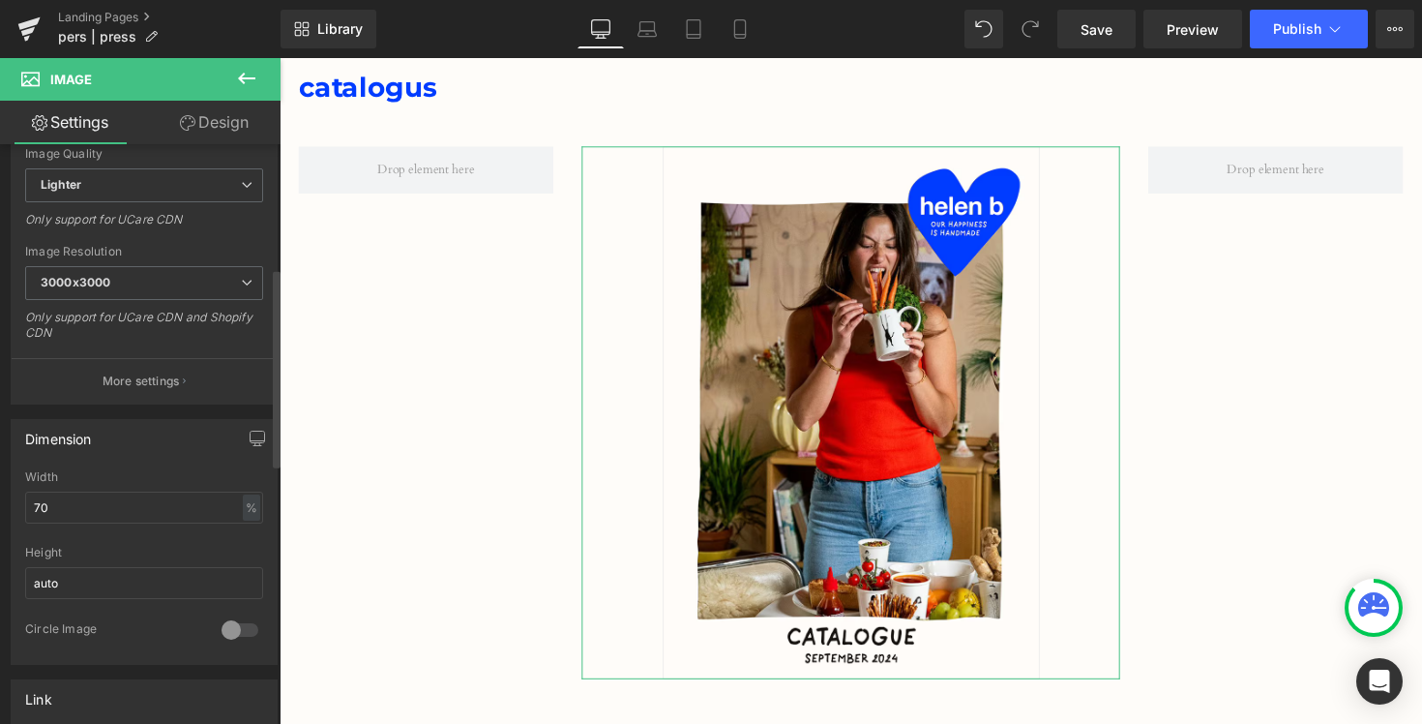
scroll to position [674, 0]
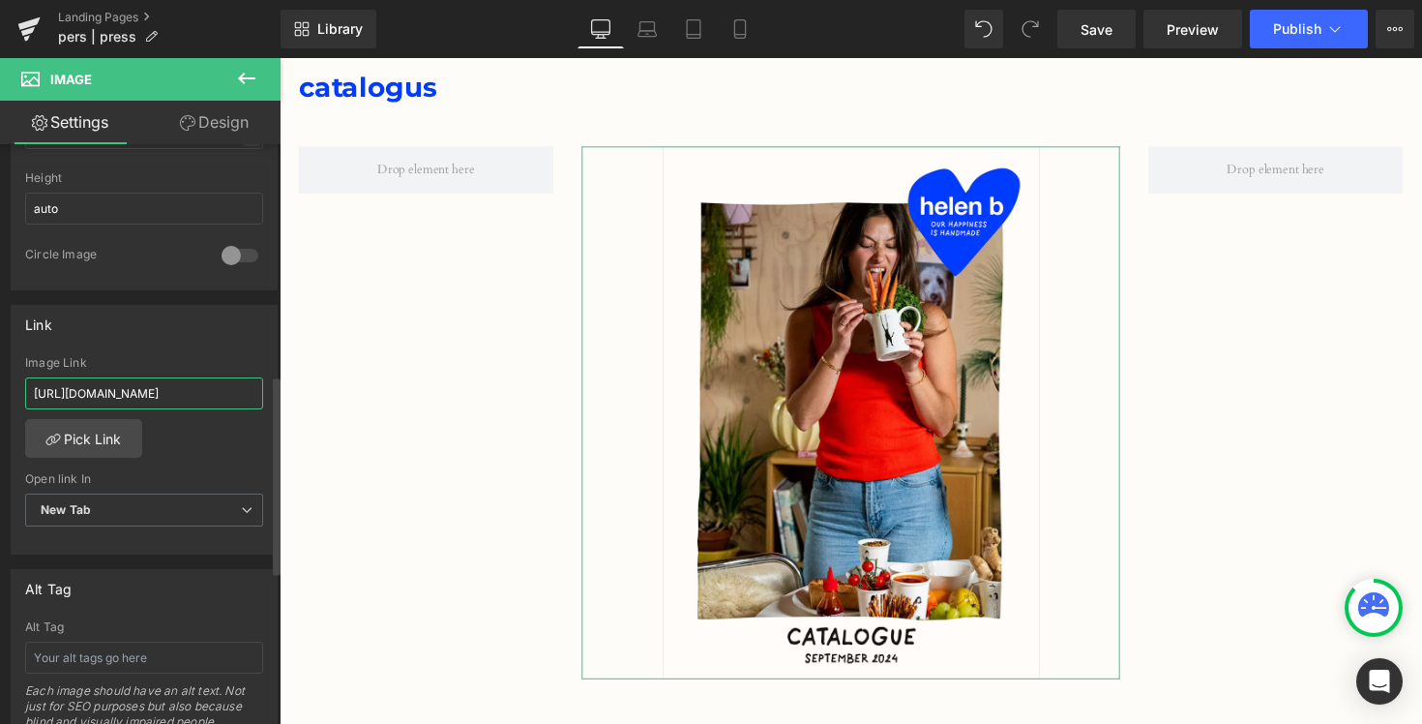
click at [134, 390] on input "[URL][DOMAIN_NAME]" at bounding box center [144, 393] width 238 height 32
type input "[URL][DOMAIN_NAME]"
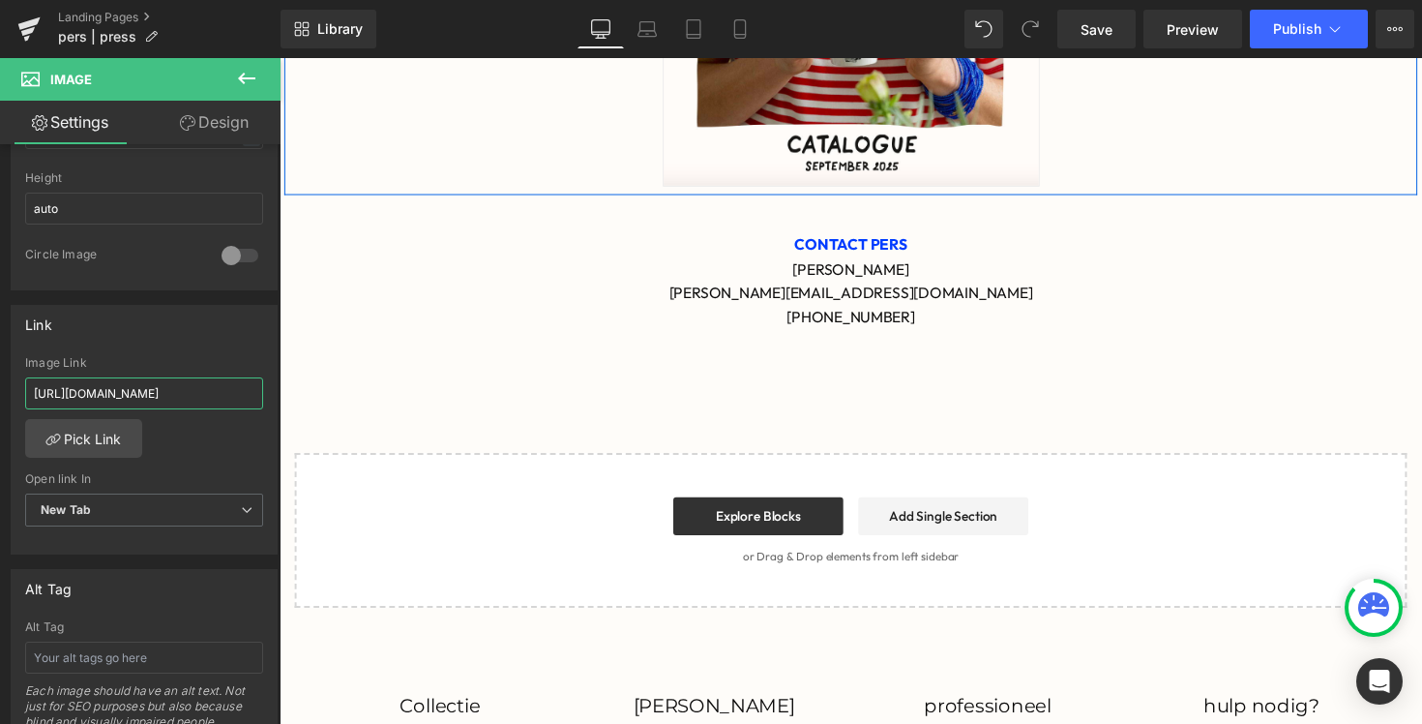
scroll to position [1297, 0]
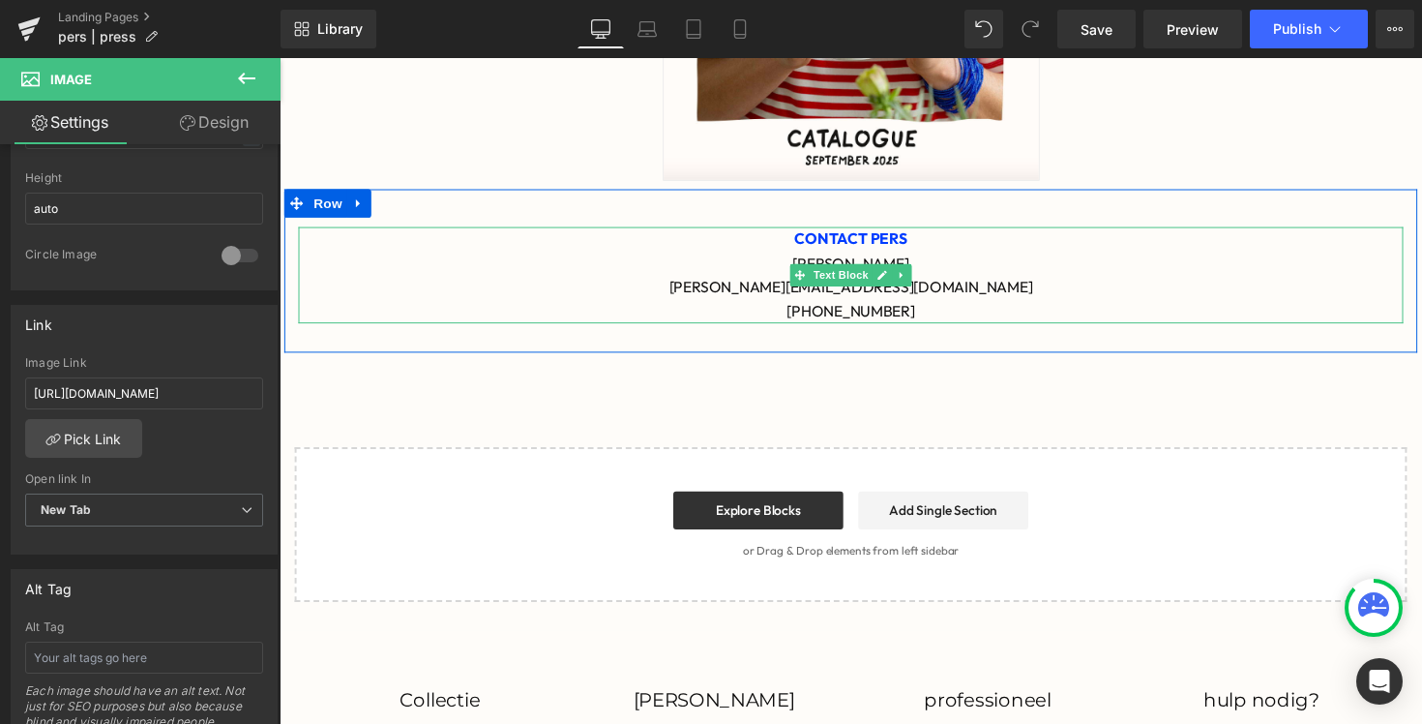
click at [872, 265] on div "[PERSON_NAME]" at bounding box center [865, 268] width 1132 height 25
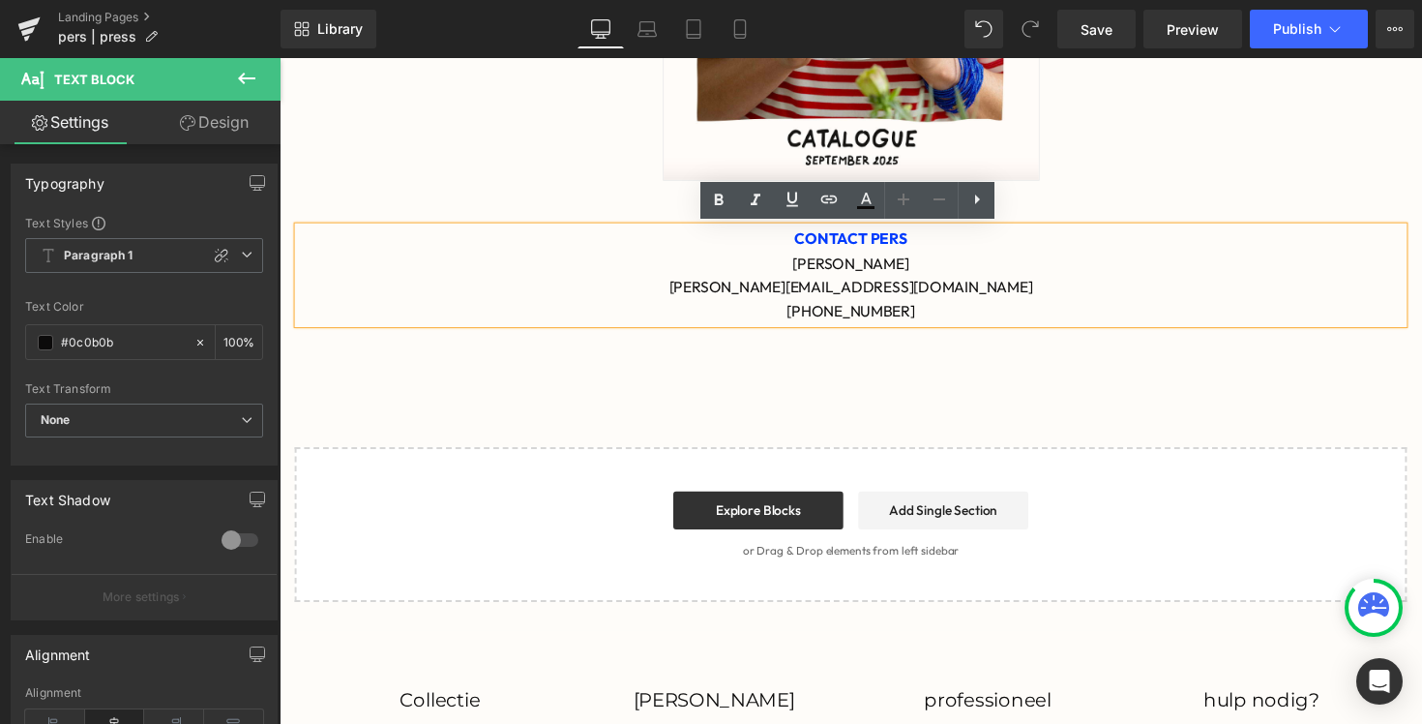
drag, startPoint x: 942, startPoint y: 269, endPoint x: 769, endPoint y: 269, distance: 173.2
click at [769, 269] on div "[PERSON_NAME]" at bounding box center [865, 268] width 1132 height 25
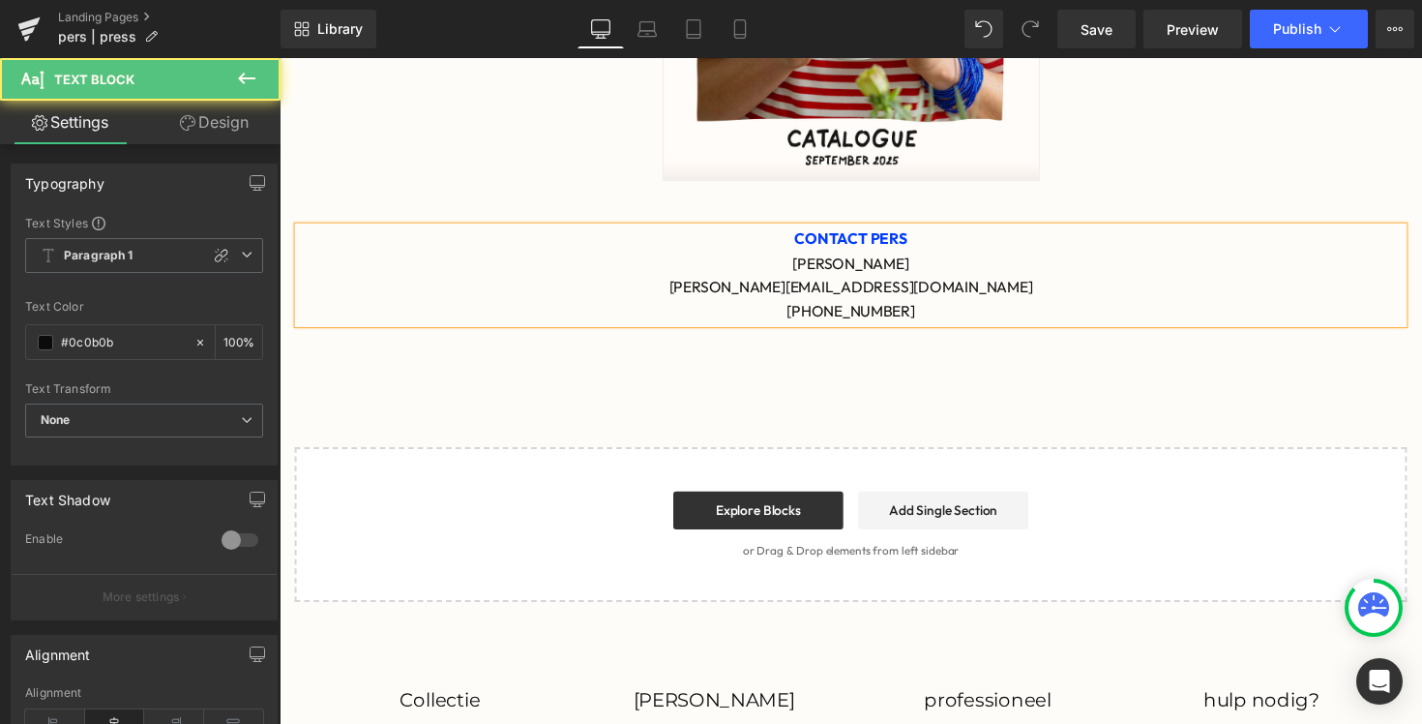
click at [816, 297] on div "[PERSON_NAME][EMAIL_ADDRESS][DOMAIN_NAME]" at bounding box center [865, 293] width 1132 height 25
drag, startPoint x: 806, startPoint y: 320, endPoint x: 974, endPoint y: 320, distance: 168.3
click at [974, 320] on div "[PHONE_NUMBER]" at bounding box center [865, 318] width 1132 height 25
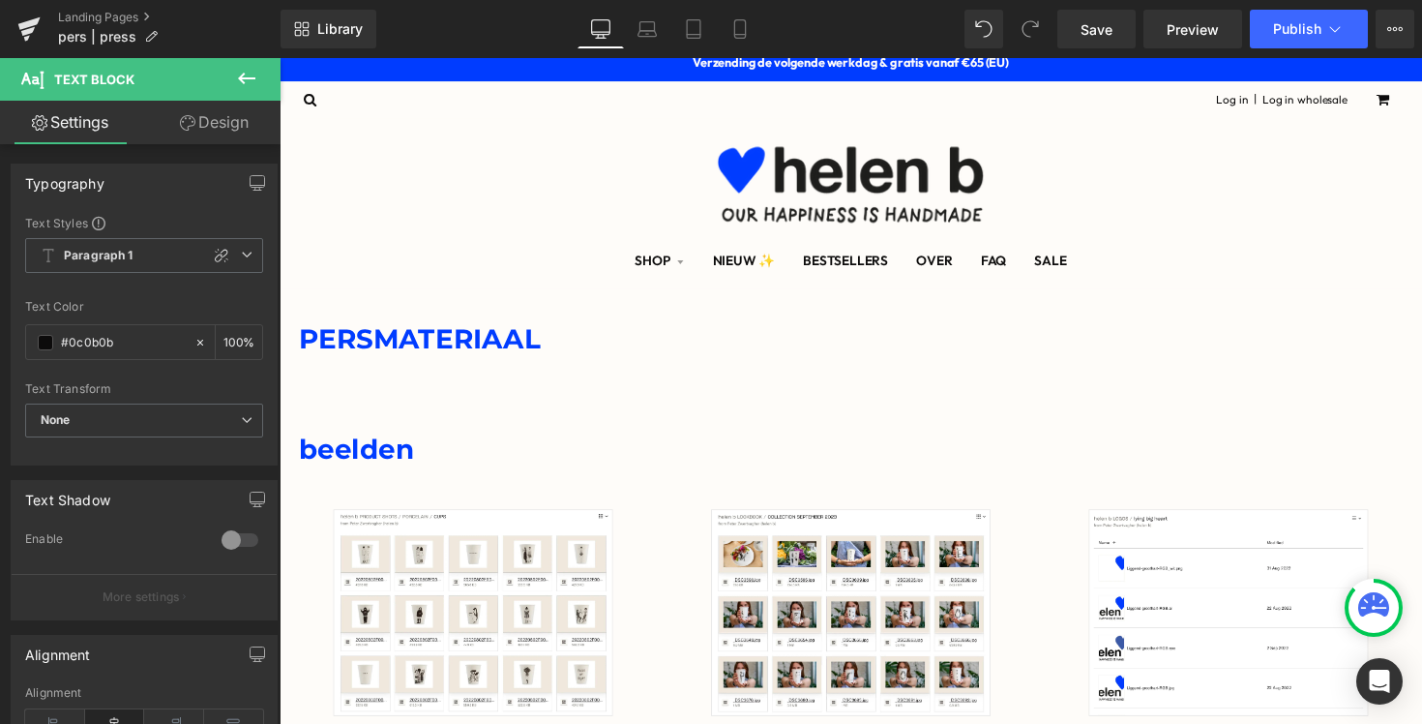
scroll to position [0, 0]
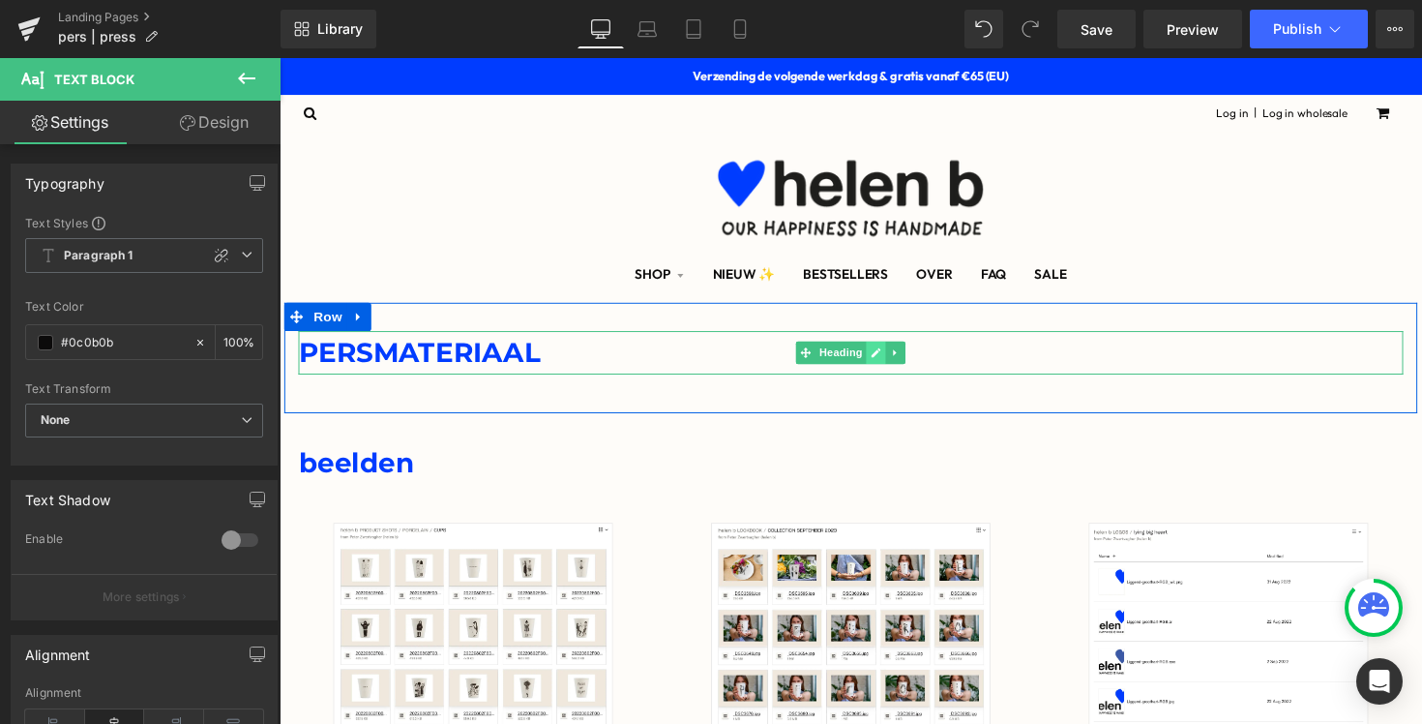
click at [886, 358] on icon at bounding box center [890, 360] width 11 height 12
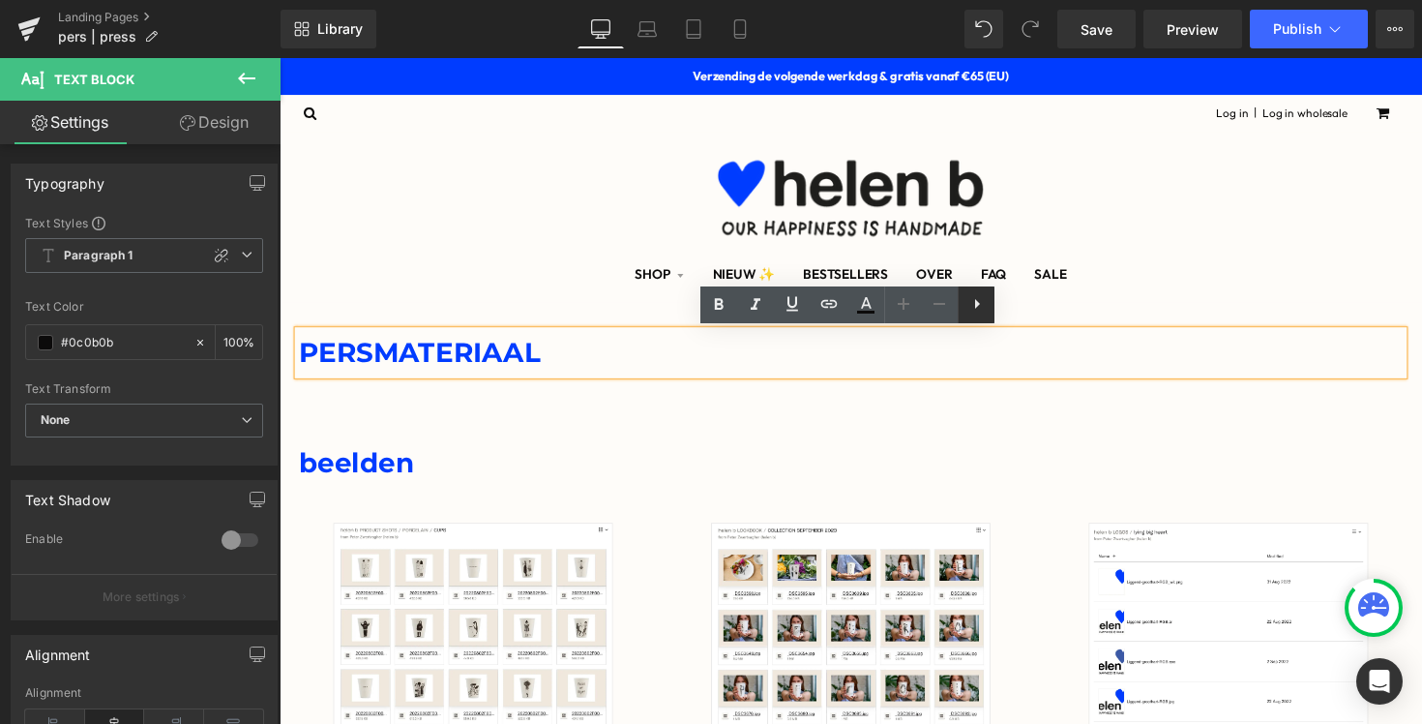
click at [985, 312] on icon at bounding box center [977, 303] width 23 height 23
click at [975, 306] on icon at bounding box center [976, 304] width 4 height 12
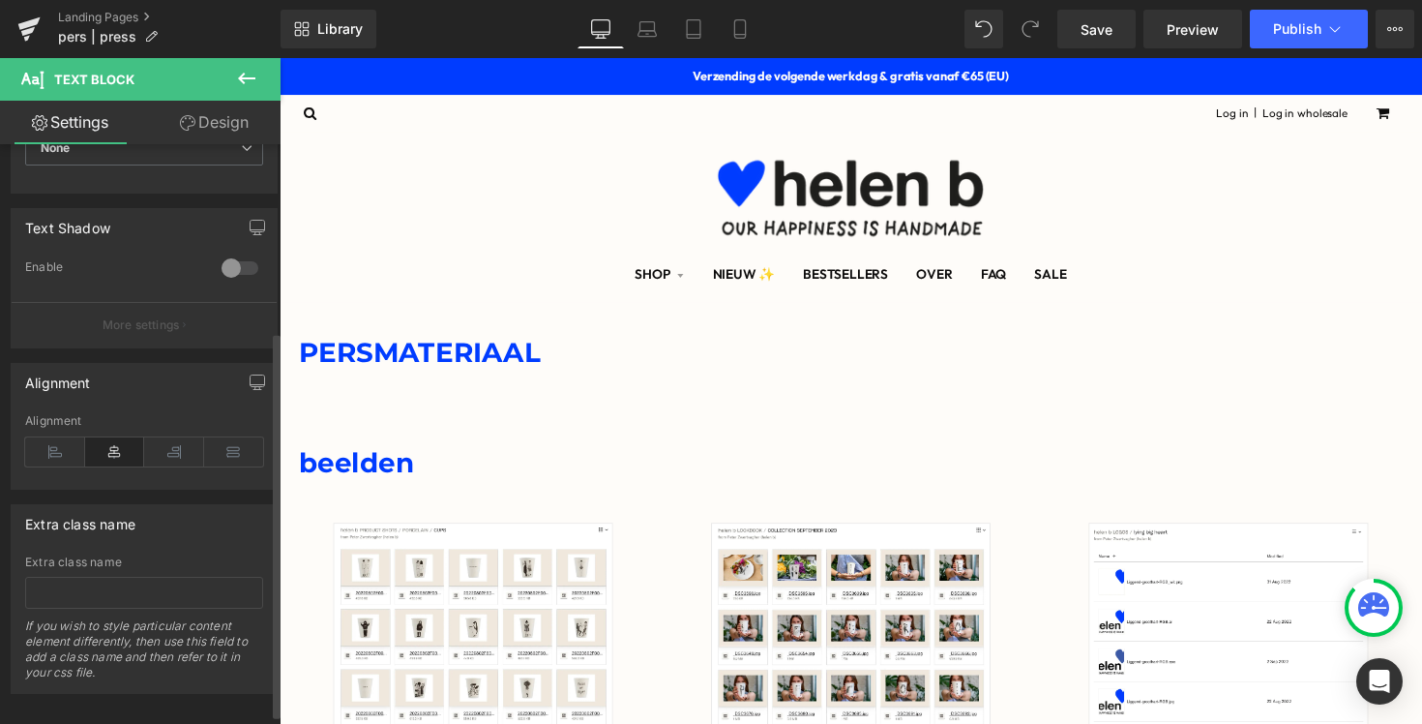
scroll to position [282, 0]
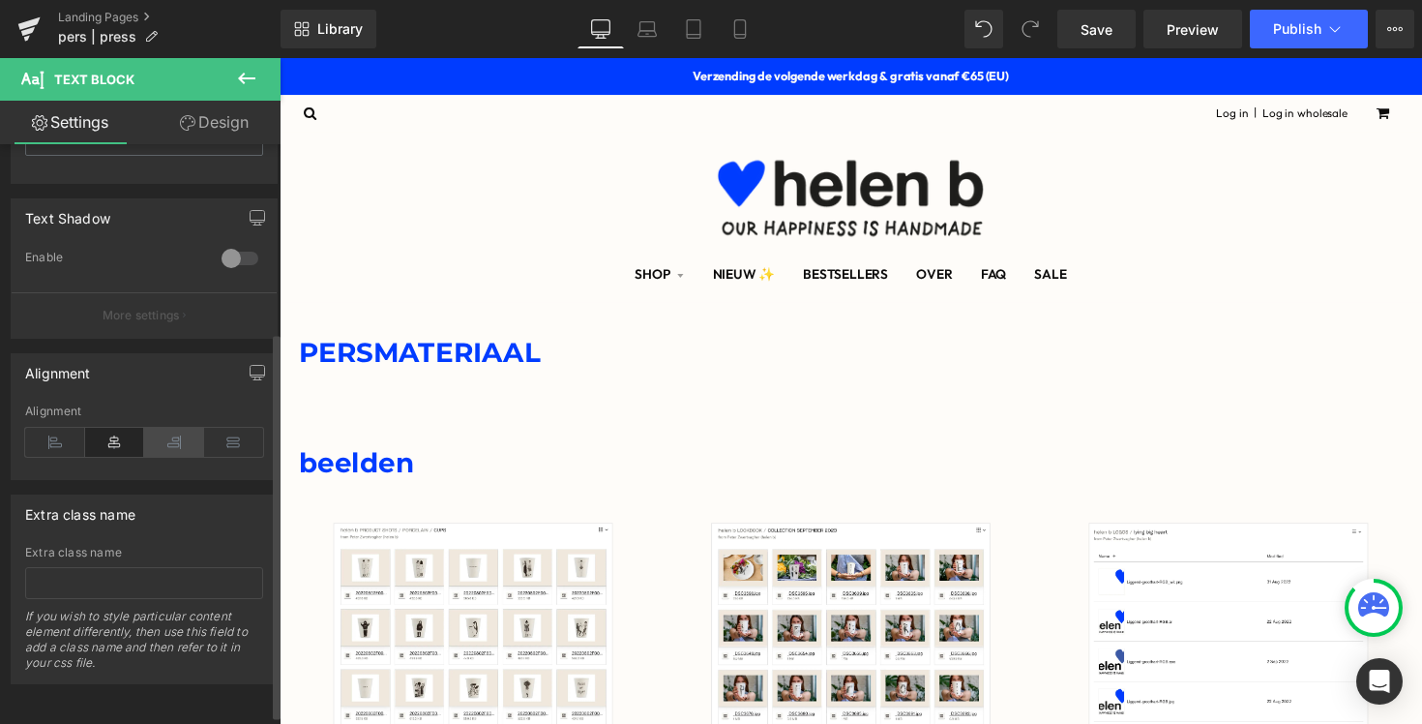
click at [164, 441] on icon at bounding box center [174, 442] width 60 height 29
click at [97, 439] on icon at bounding box center [115, 442] width 60 height 29
click at [424, 366] on span "PERSMATERIAAL" at bounding box center [423, 359] width 248 height 34
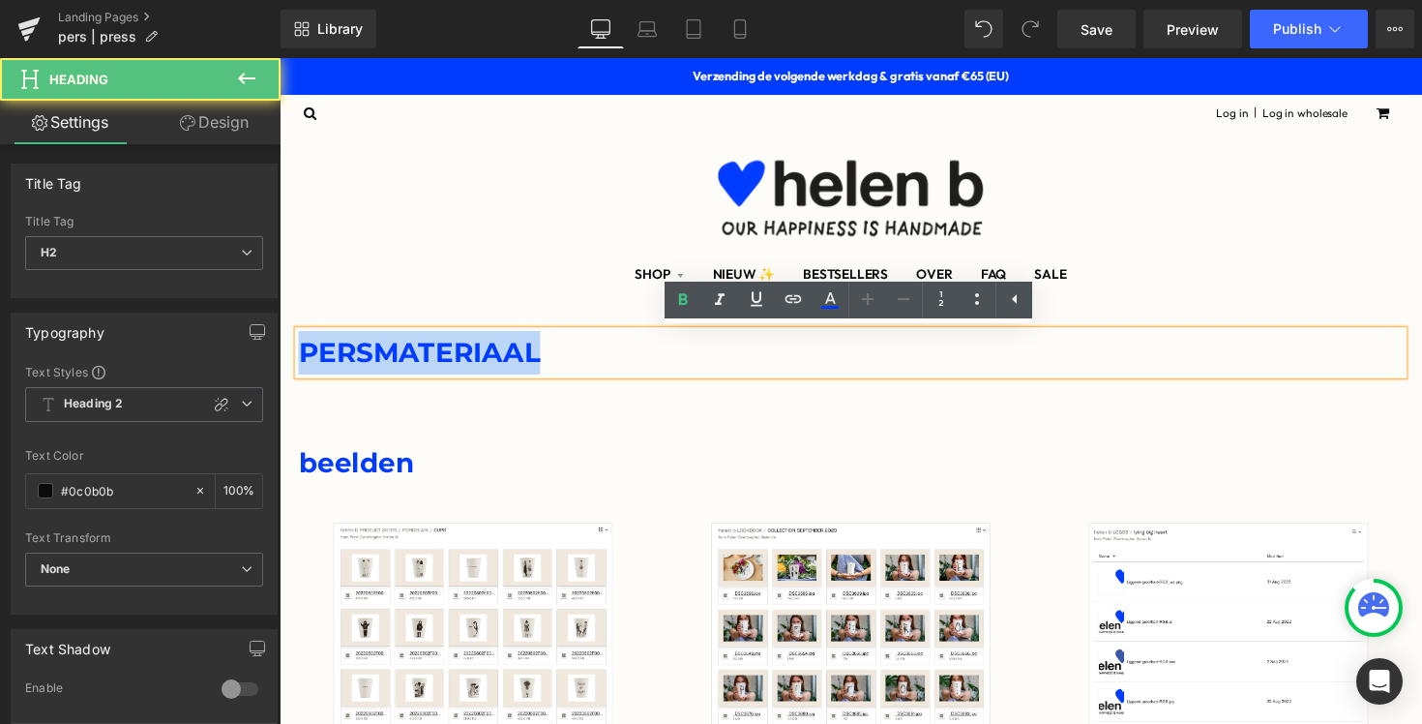
click at [424, 366] on span "PERSMATERIAAL" at bounding box center [423, 359] width 248 height 34
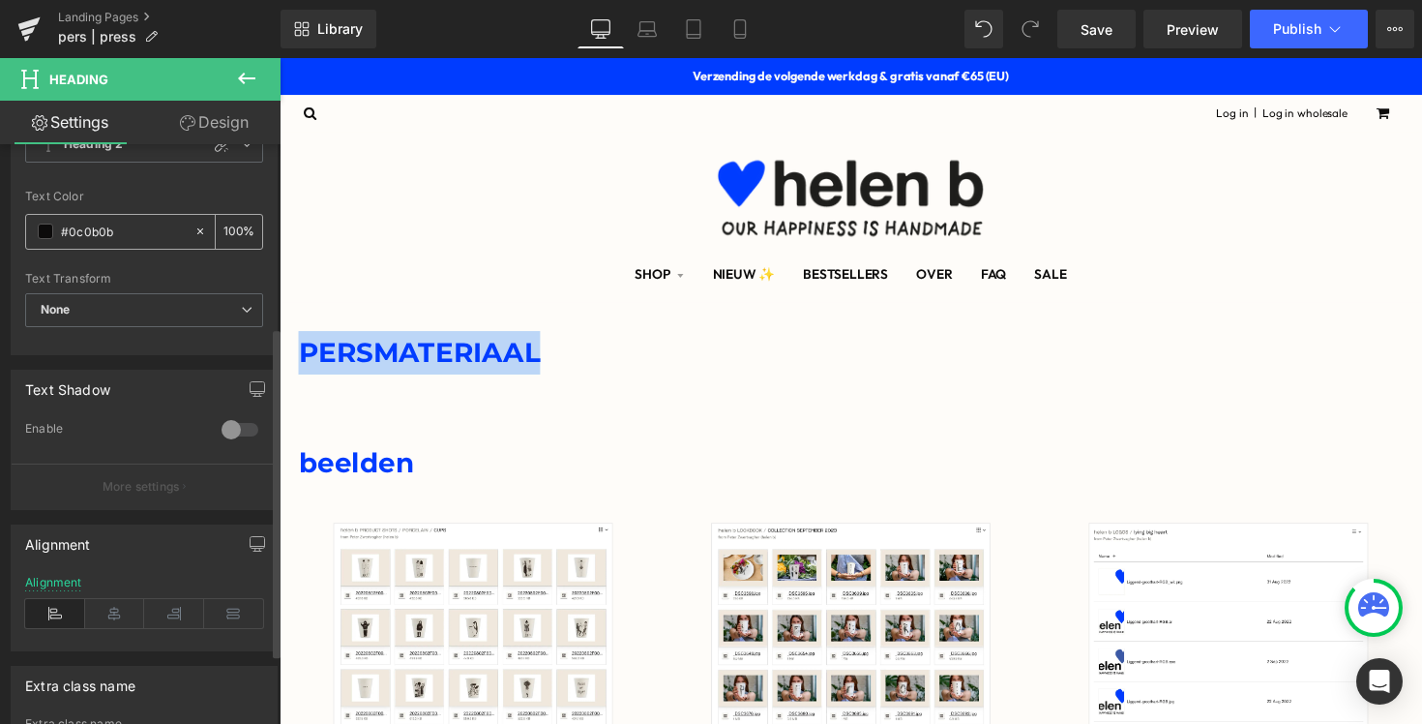
scroll to position [322, 0]
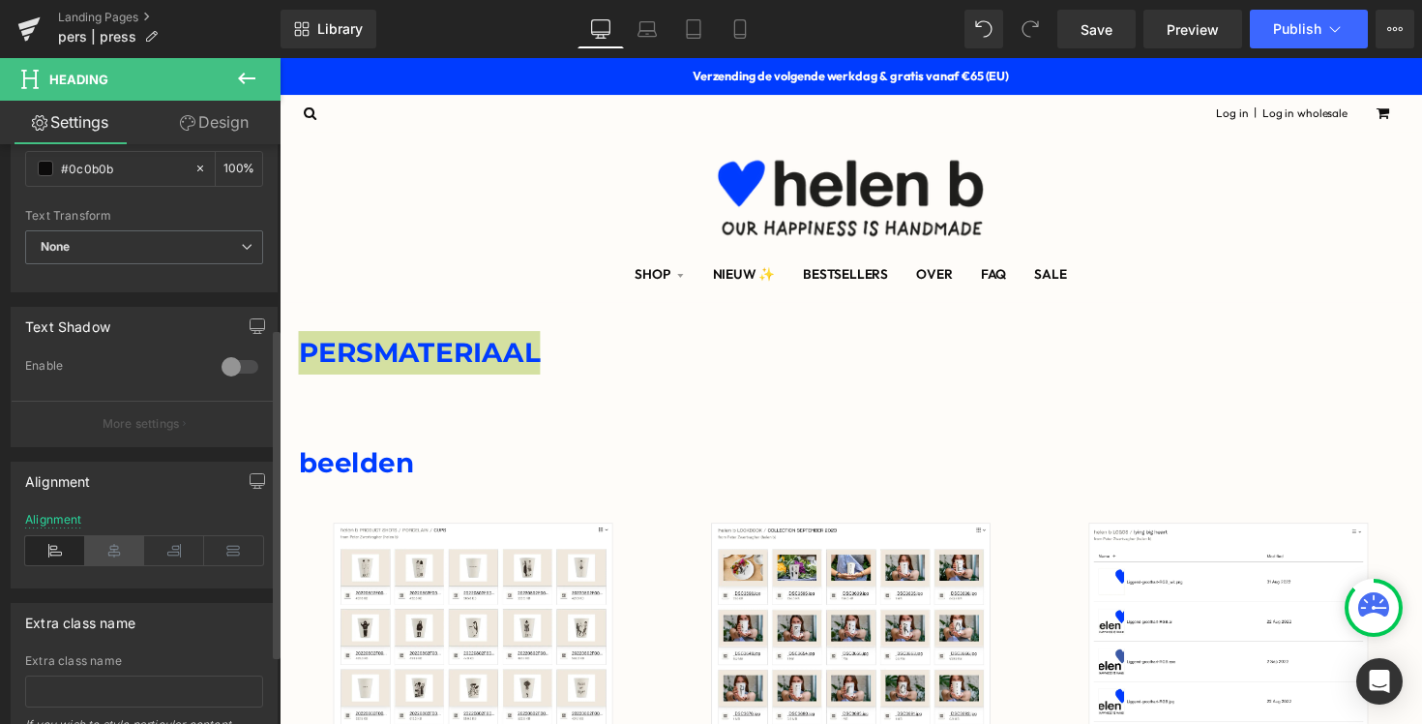
click at [99, 551] on icon at bounding box center [115, 550] width 60 height 29
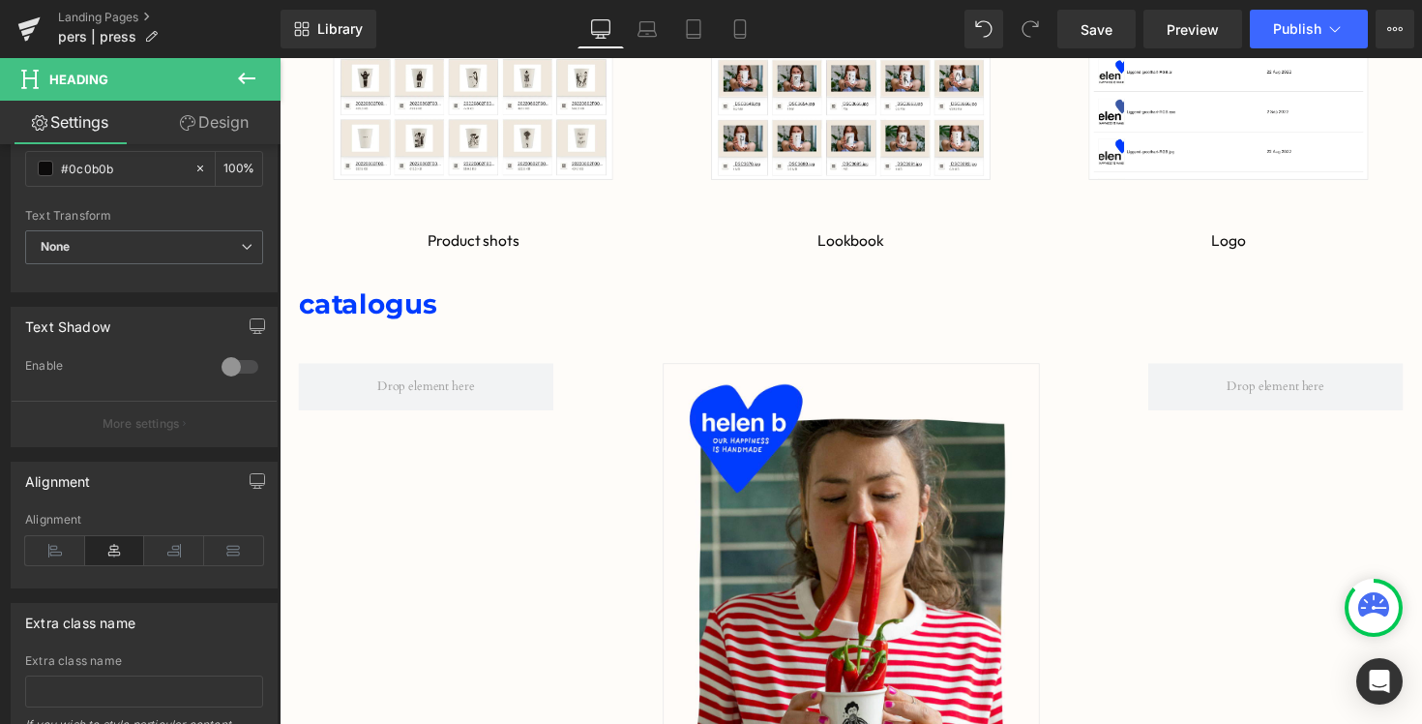
scroll to position [565, 0]
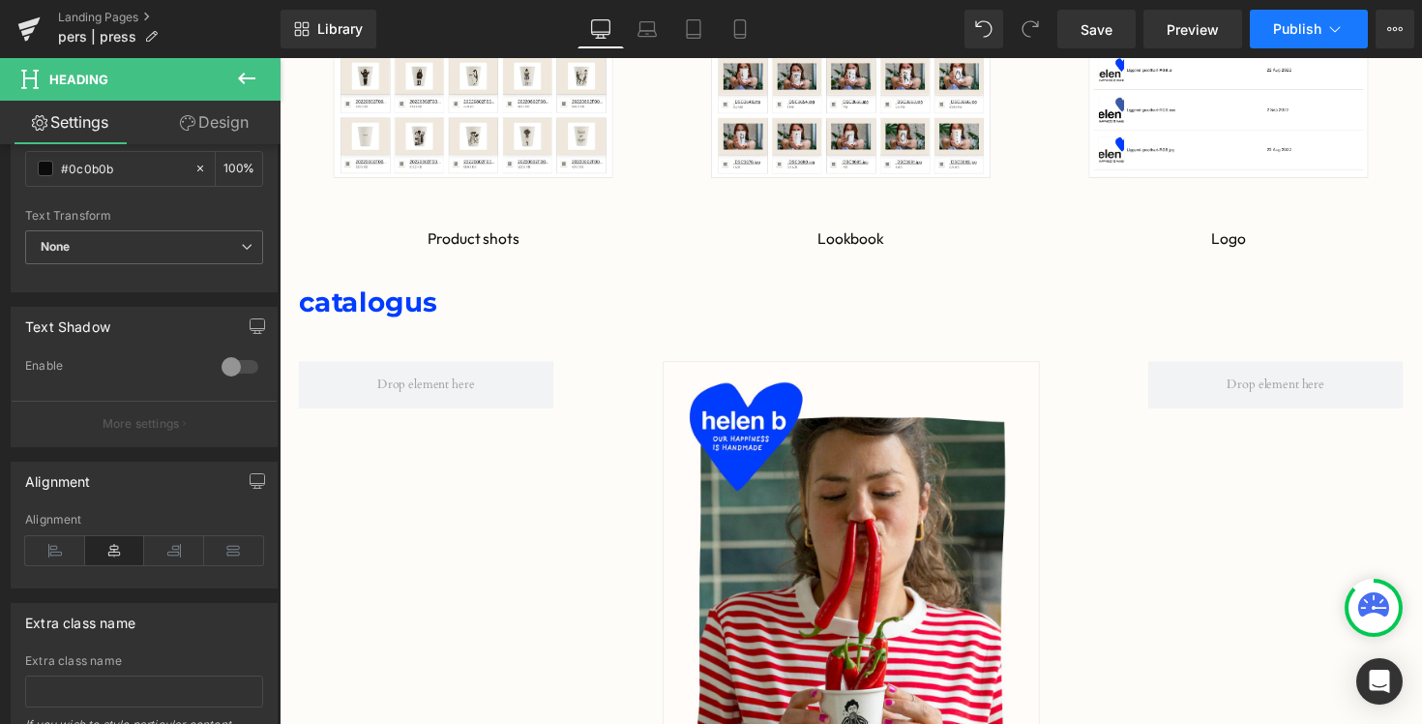
click at [1302, 28] on span "Publish" at bounding box center [1297, 28] width 48 height 15
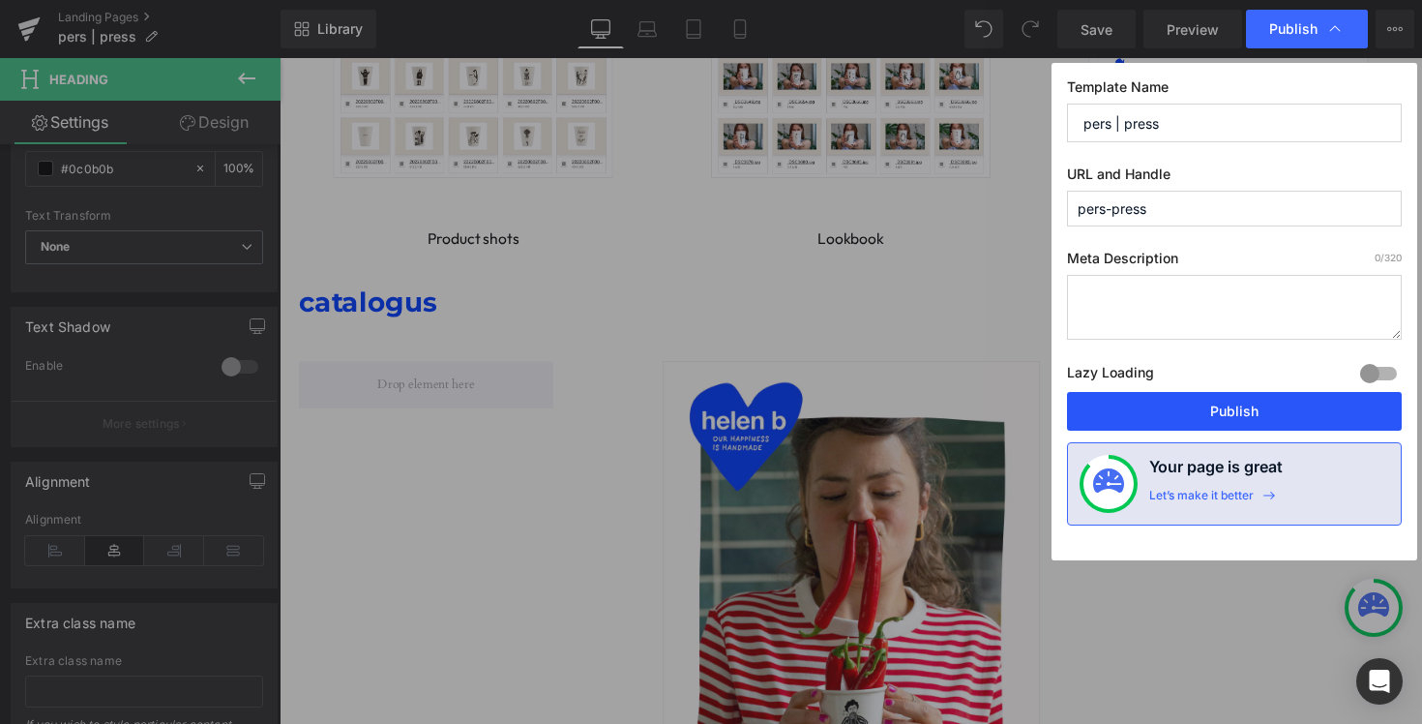
click at [1184, 403] on button "Publish" at bounding box center [1234, 411] width 335 height 39
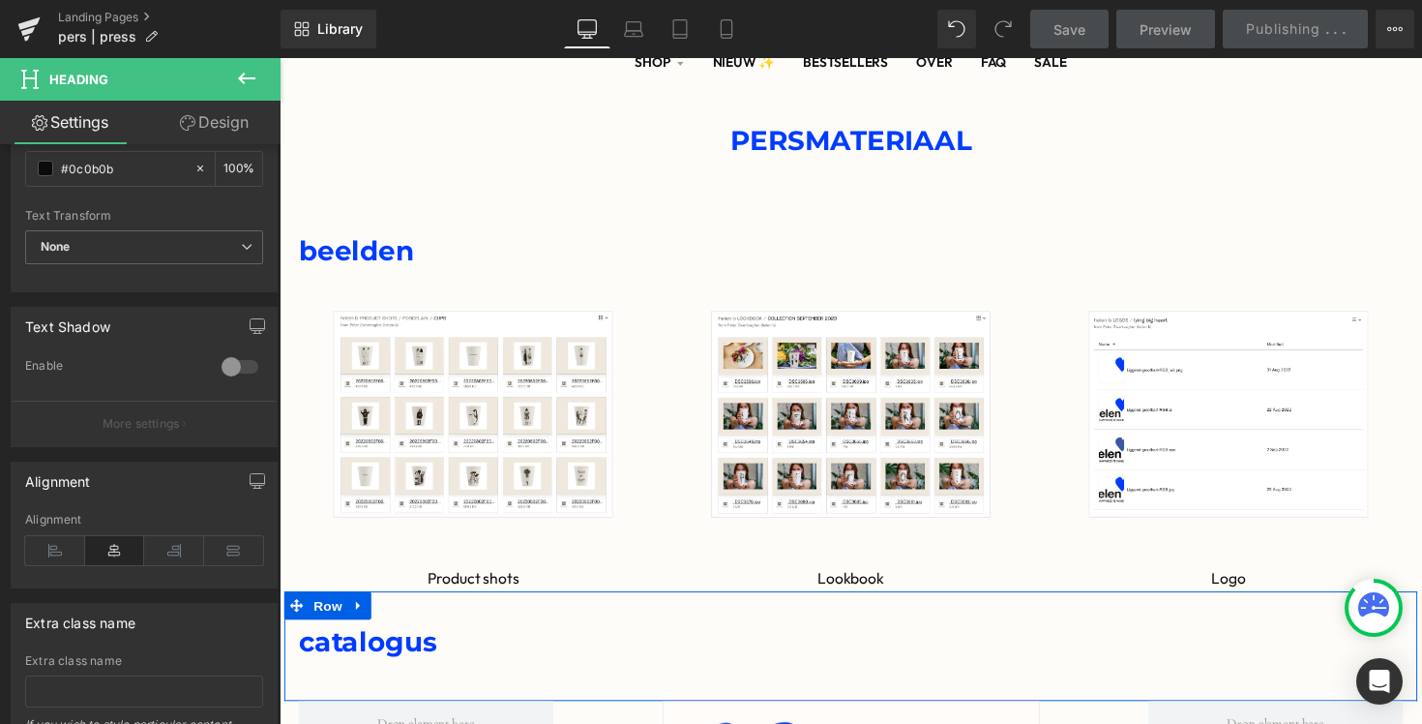
scroll to position [194, 0]
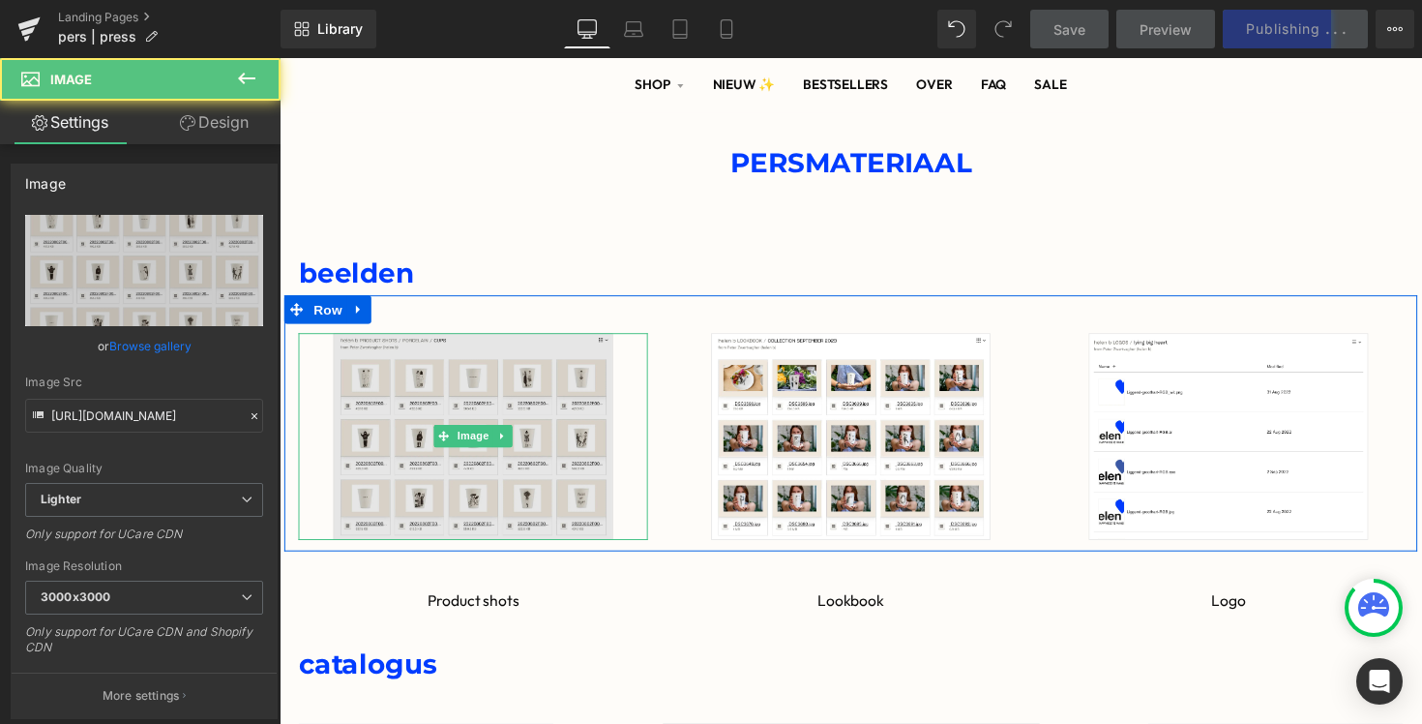
click at [507, 365] on img at bounding box center [478, 446] width 286 height 212
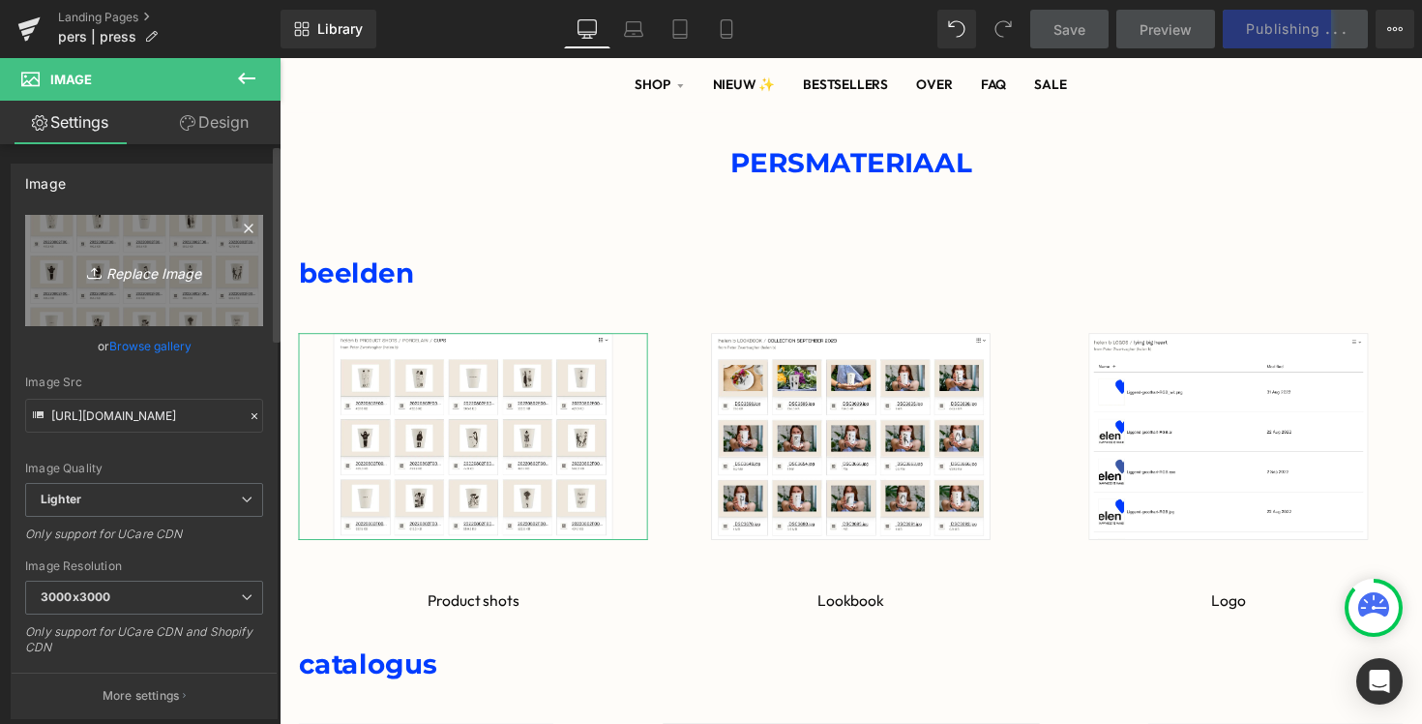
click at [168, 259] on icon "Replace Image" at bounding box center [144, 270] width 155 height 24
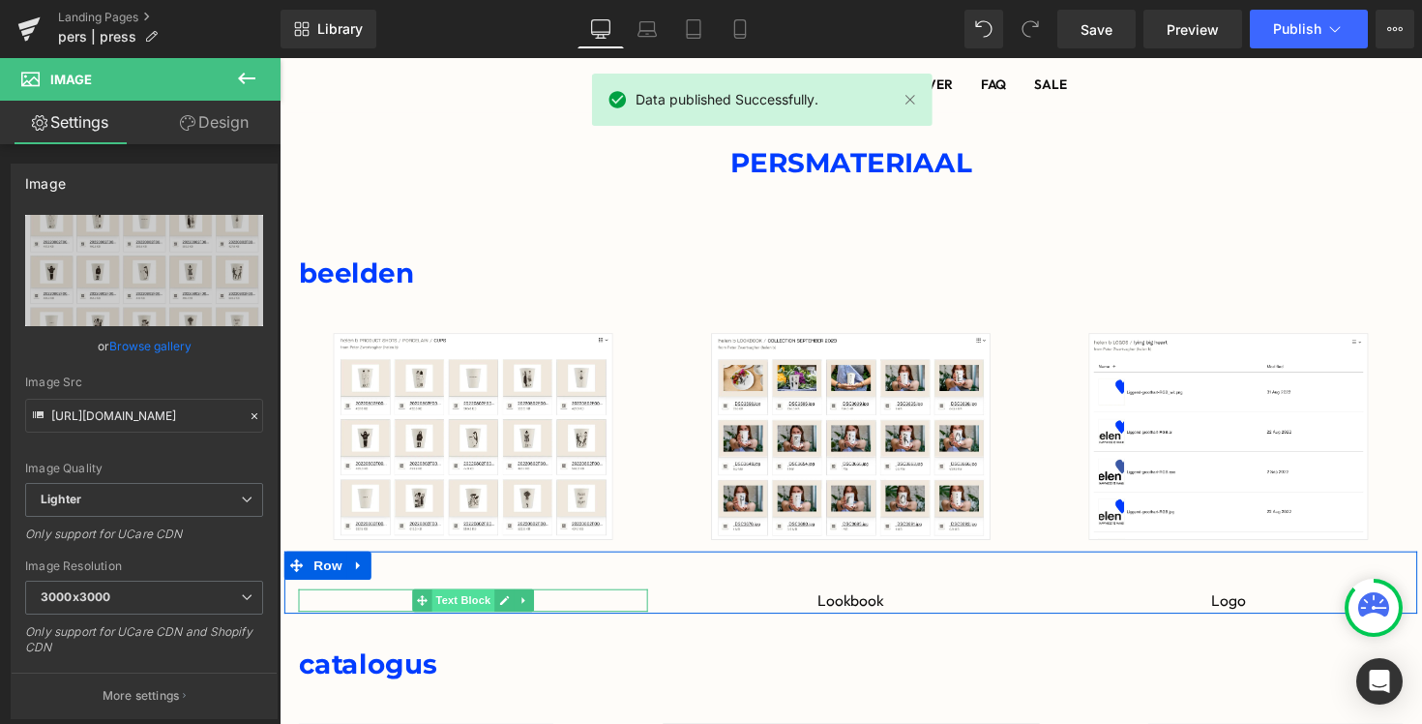
click at [458, 618] on span "Text Block" at bounding box center [467, 613] width 64 height 23
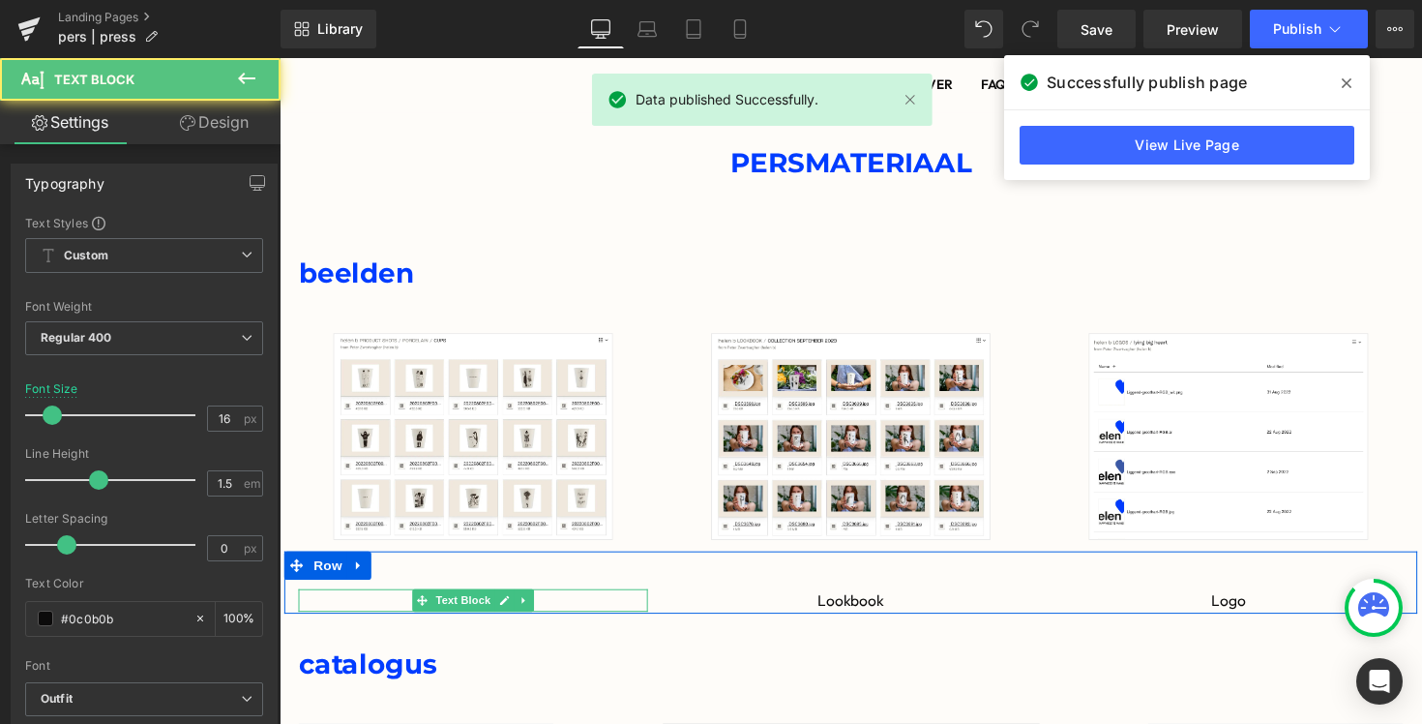
click at [537, 684] on h2 "catalogus" at bounding box center [865, 678] width 1132 height 45
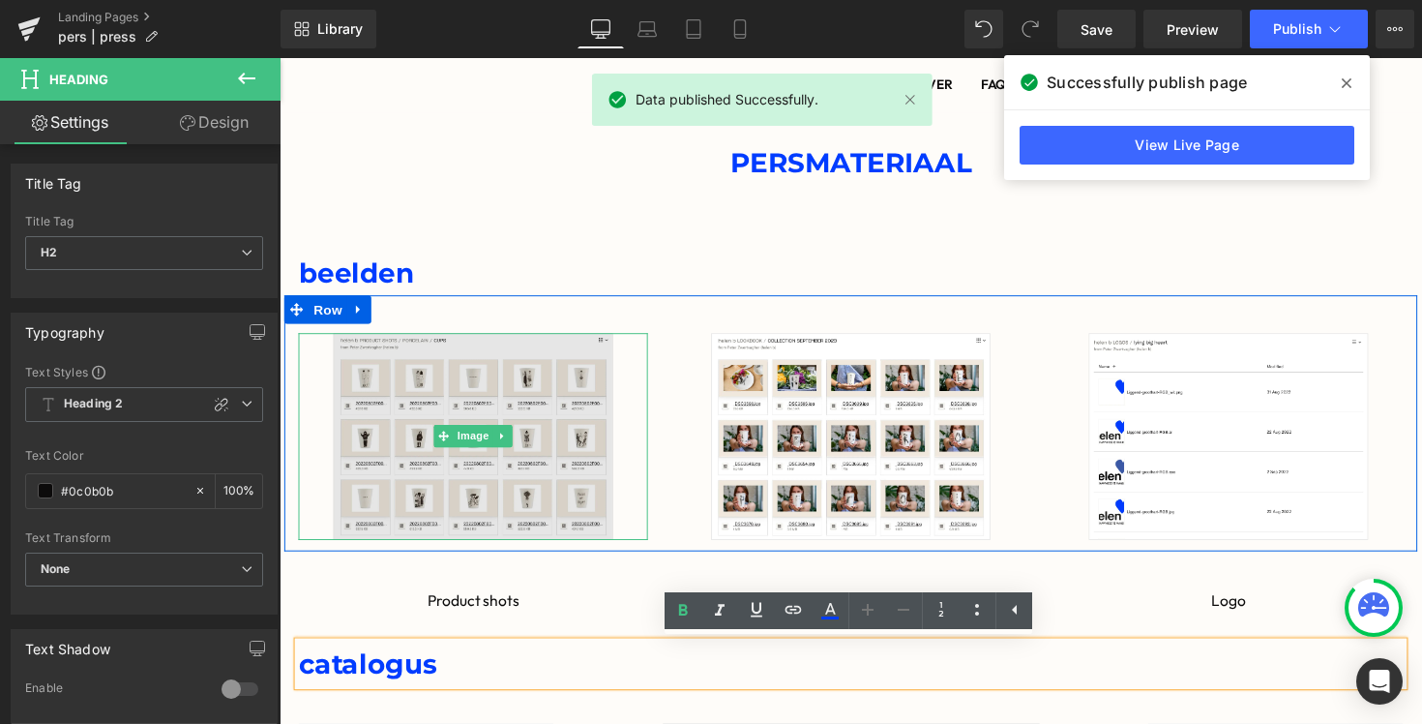
click at [565, 410] on img at bounding box center [478, 446] width 286 height 212
